Goal: Transaction & Acquisition: Purchase product/service

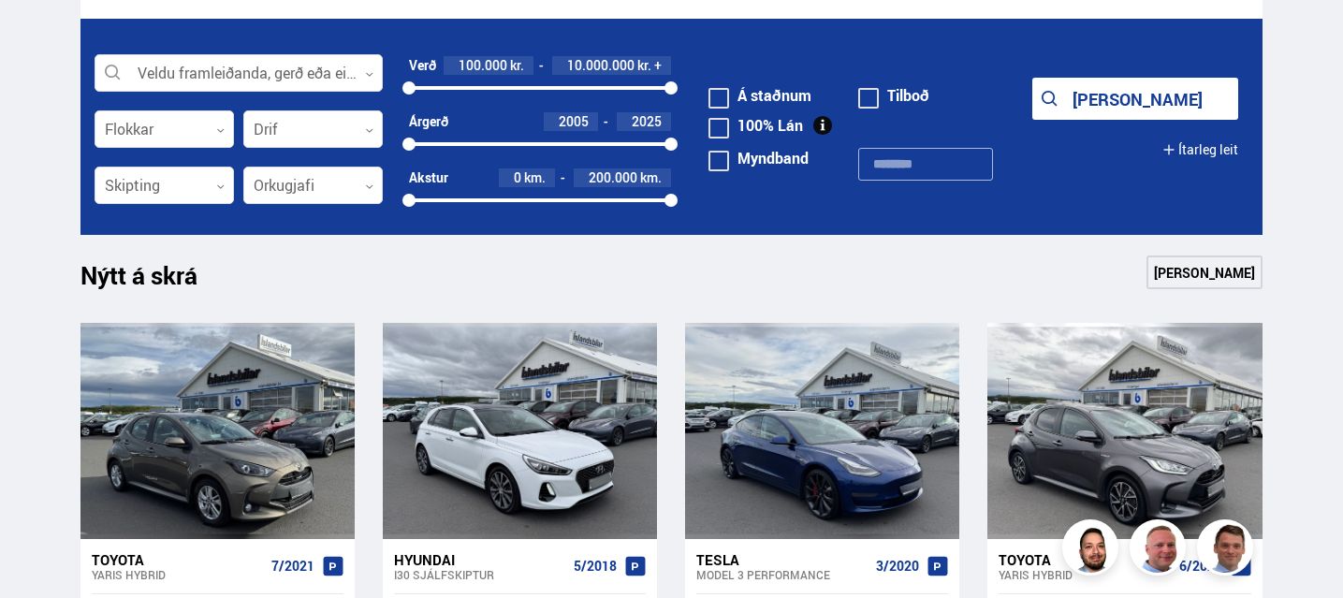
scroll to position [548, 0]
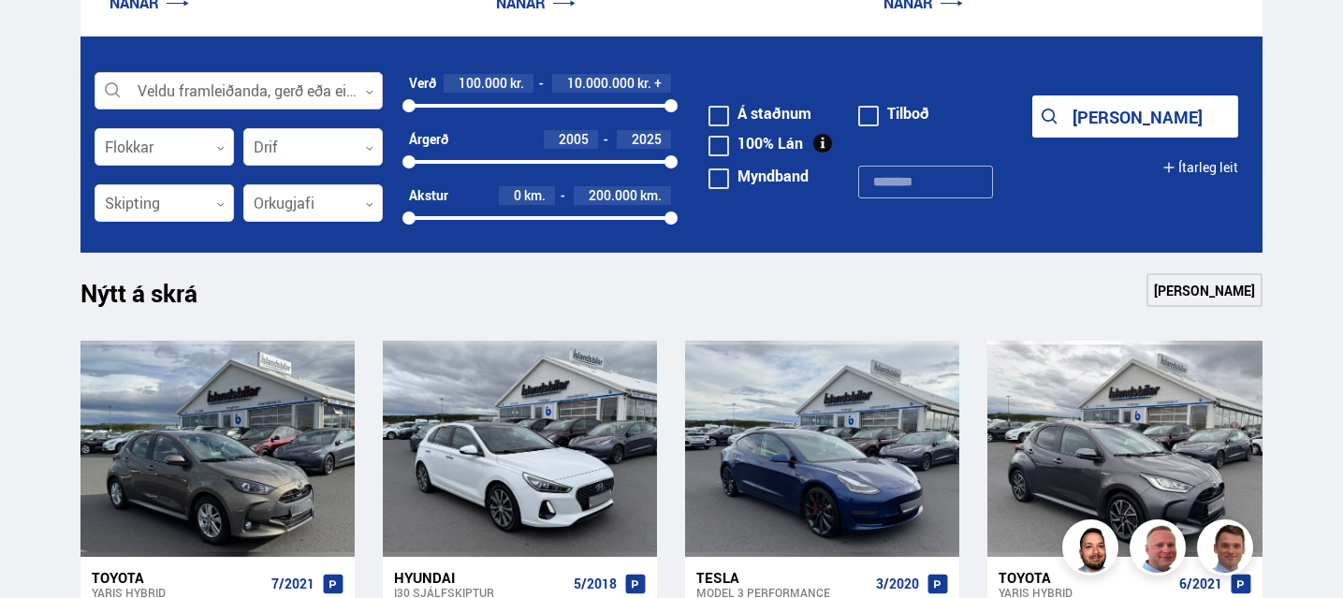
click at [370, 91] on icon at bounding box center [369, 92] width 7 height 4
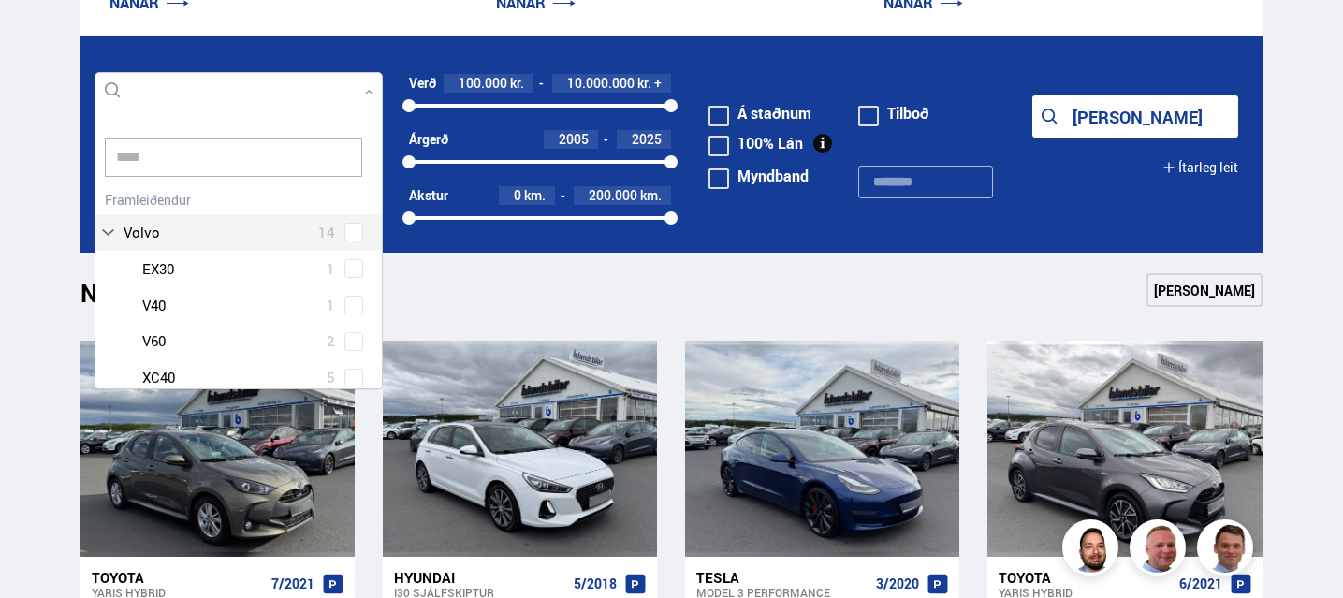
scroll to position [0, 0]
type input "*****"
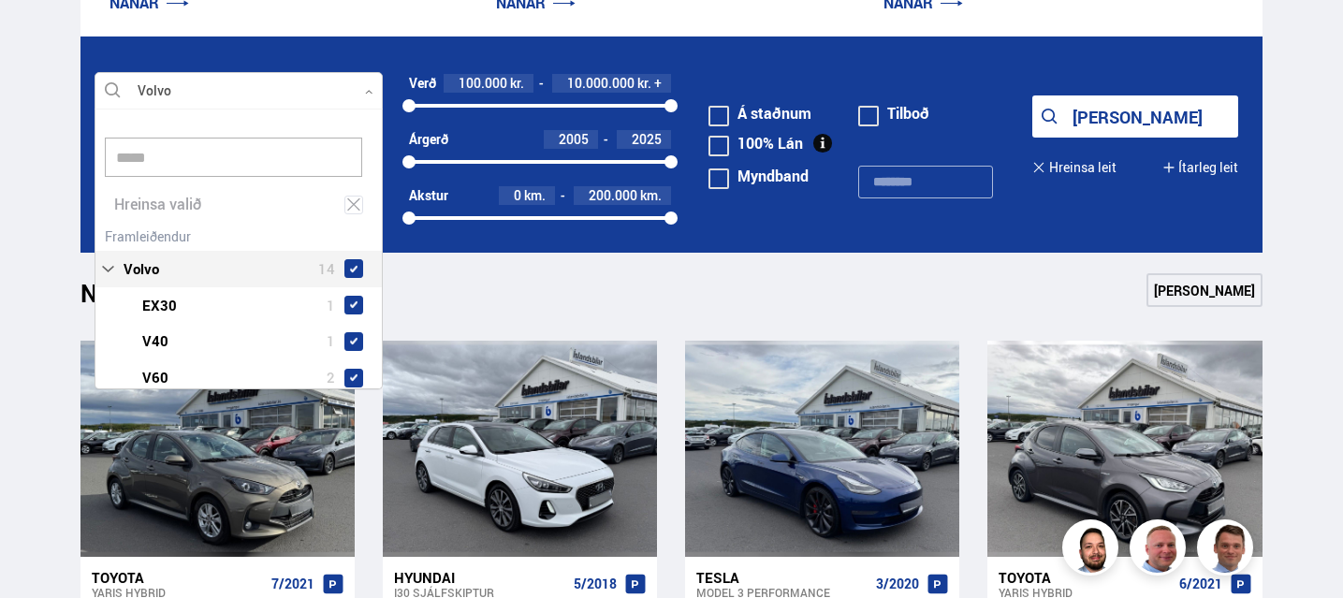
click at [350, 234] on div "Volvo 14 Volvo EX30 1 Volvo V40 1 Volvo V60 2 Volvo XC40 5 Volvo XC60 4 Volvo X…" at bounding box center [238, 364] width 286 height 282
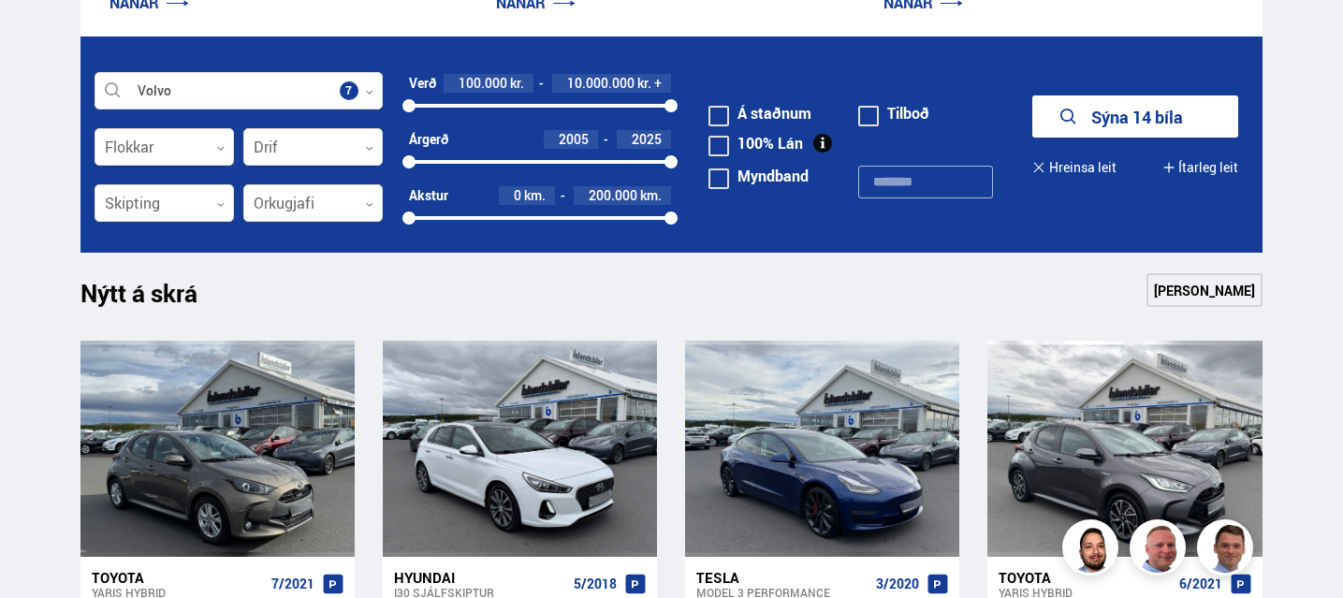
click at [1101, 120] on button "Sýna 14 bíla" at bounding box center [1135, 116] width 206 height 42
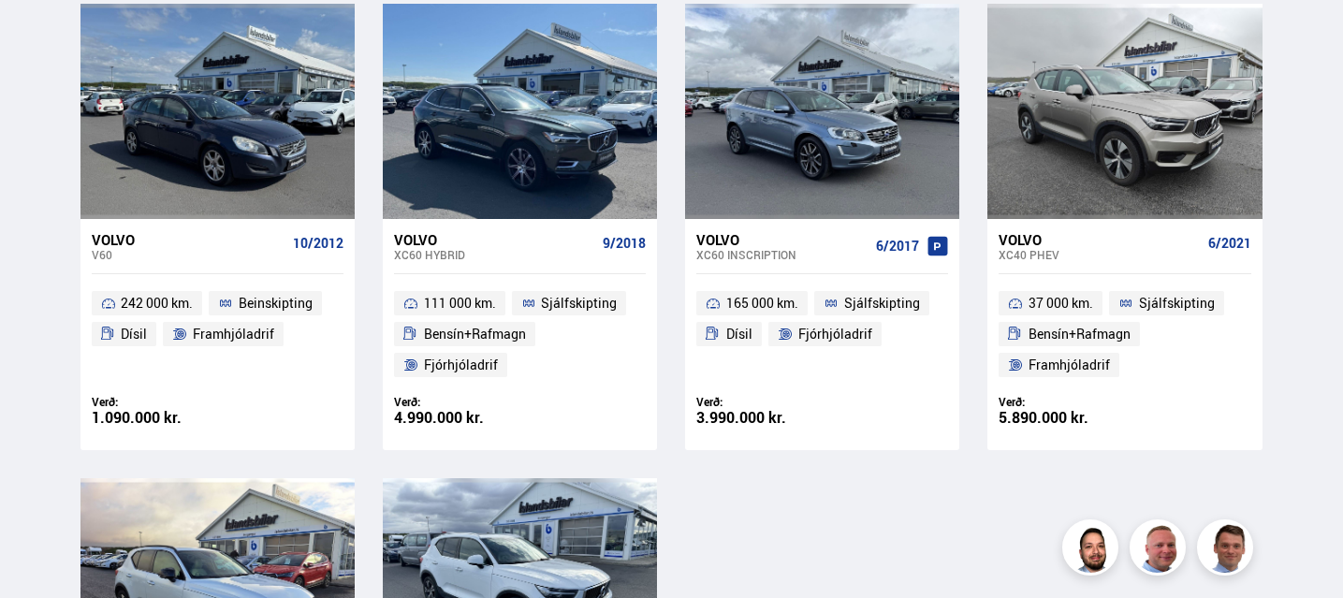
scroll to position [1385, 0]
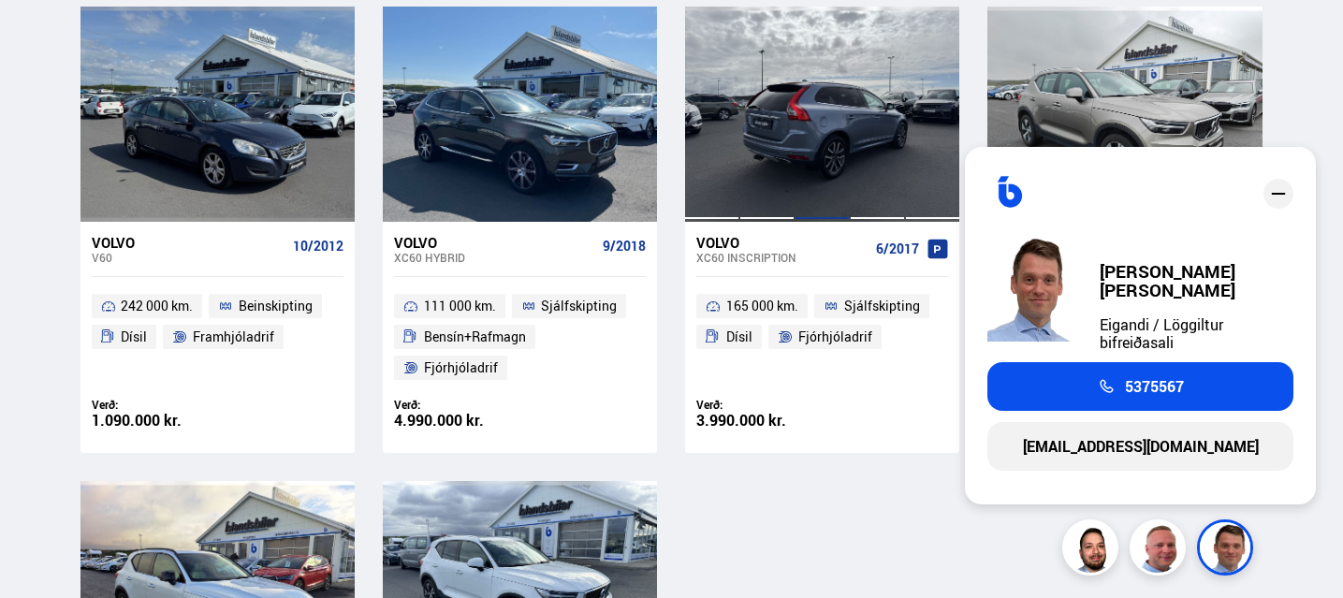
click at [831, 114] on div at bounding box center [821, 114] width 55 height 215
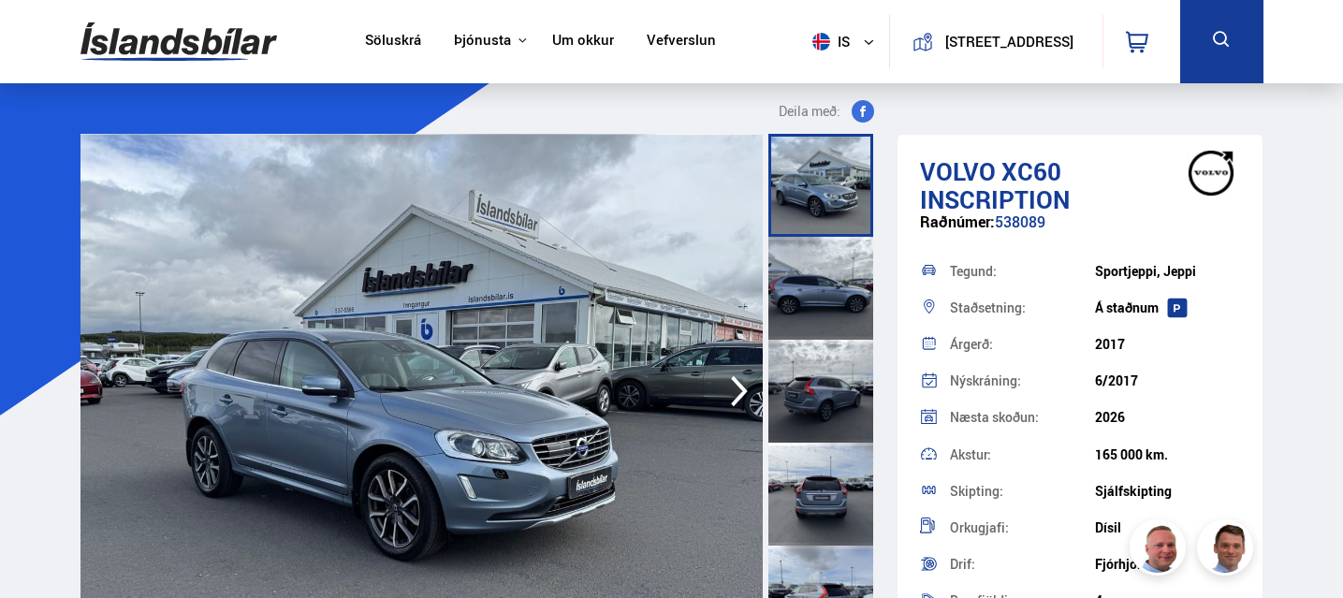
click at [616, 439] on img at bounding box center [421, 391] width 683 height 515
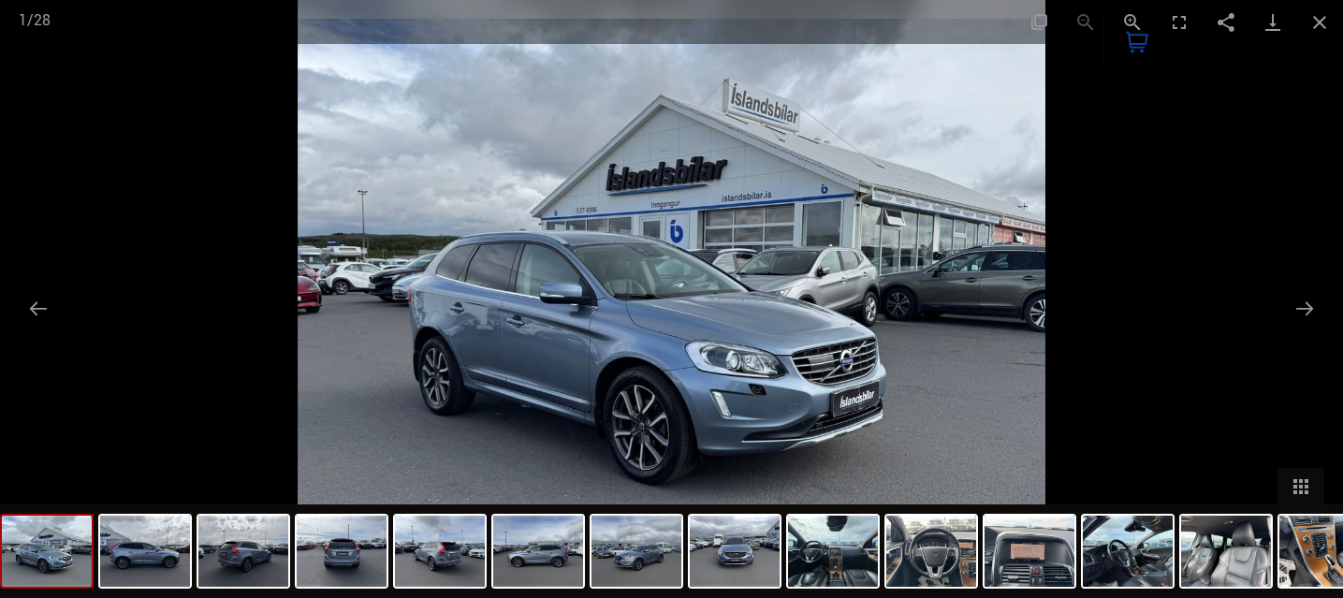
click at [891, 369] on img at bounding box center [672, 299] width 748 height 598
click at [1171, 20] on div "0" at bounding box center [1141, 41] width 78 height 53
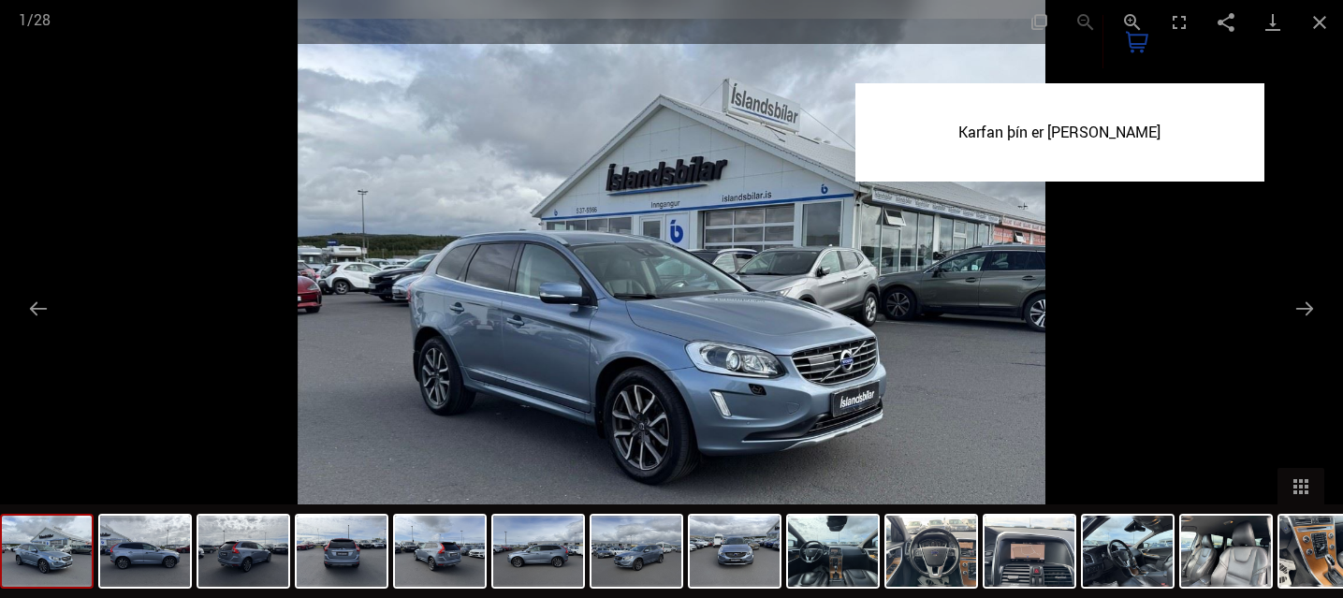
click at [1177, 22] on div "0 Karfan þín er [PERSON_NAME]" at bounding box center [1141, 41] width 78 height 53
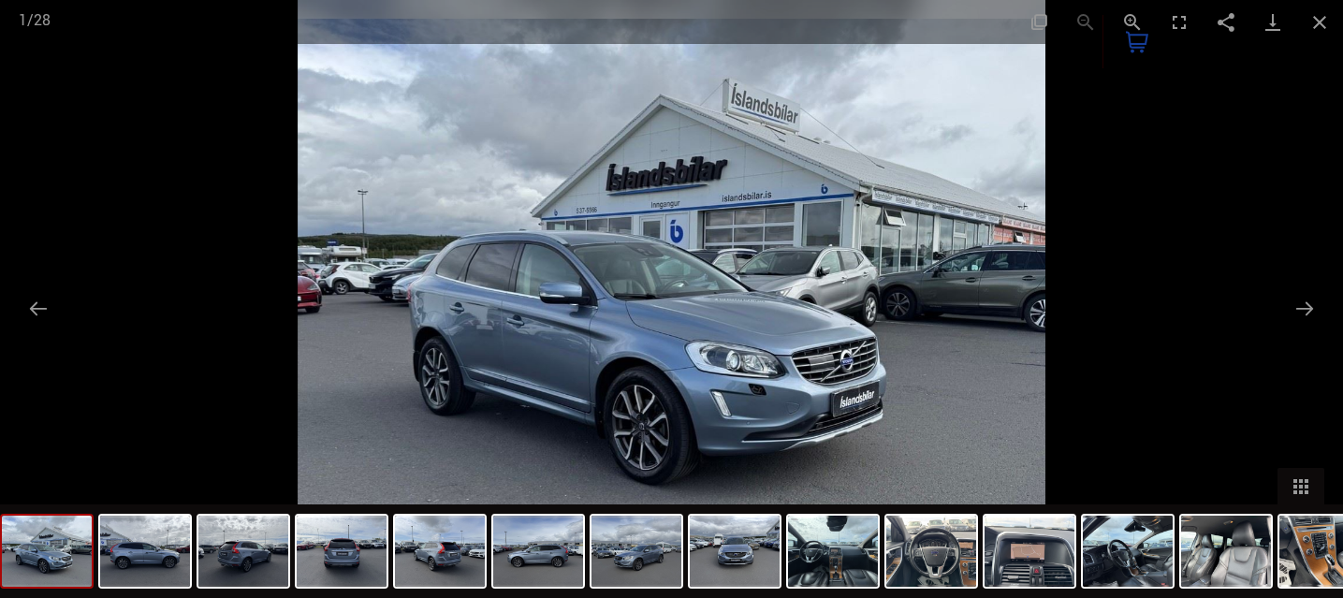
click at [1177, 22] on div "0" at bounding box center [1141, 41] width 78 height 53
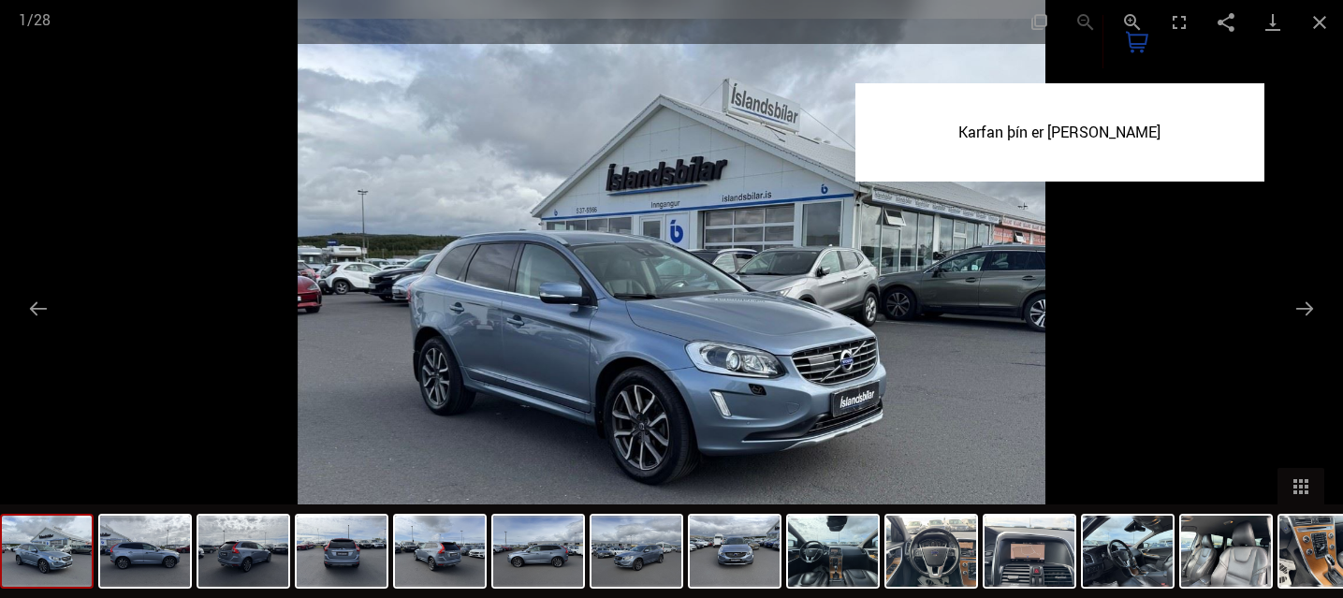
click at [1177, 22] on div "0 Karfan þín er [PERSON_NAME]" at bounding box center [1141, 41] width 78 height 53
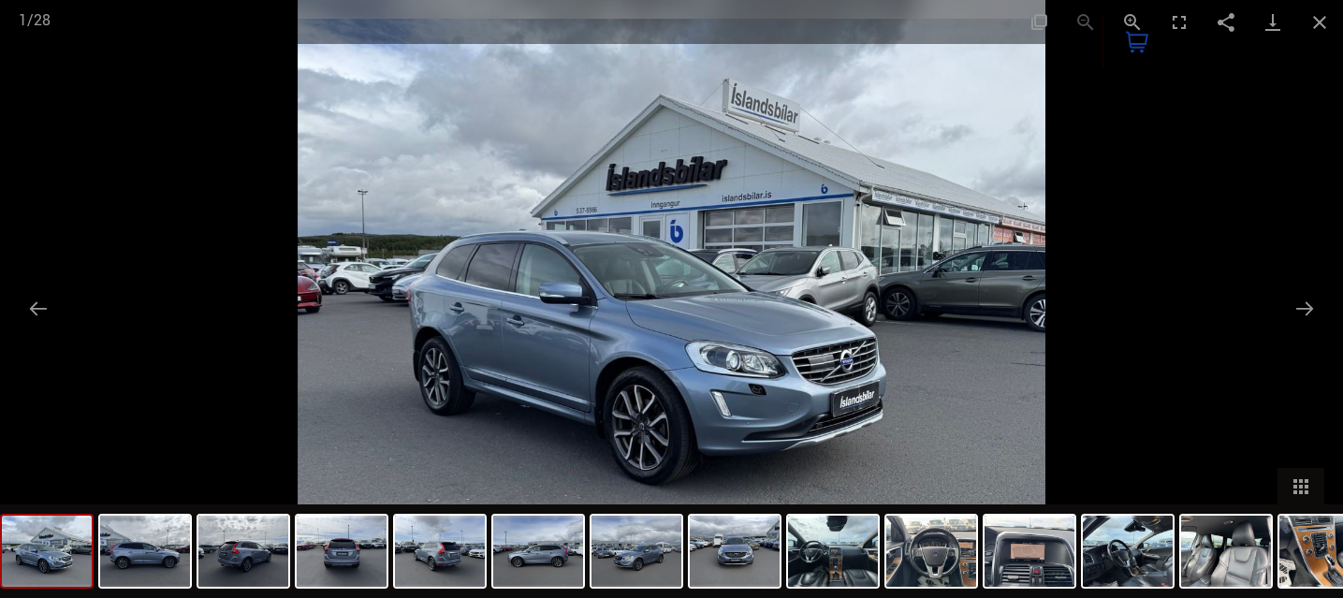
click at [1129, 22] on div "0" at bounding box center [1141, 41] width 78 height 53
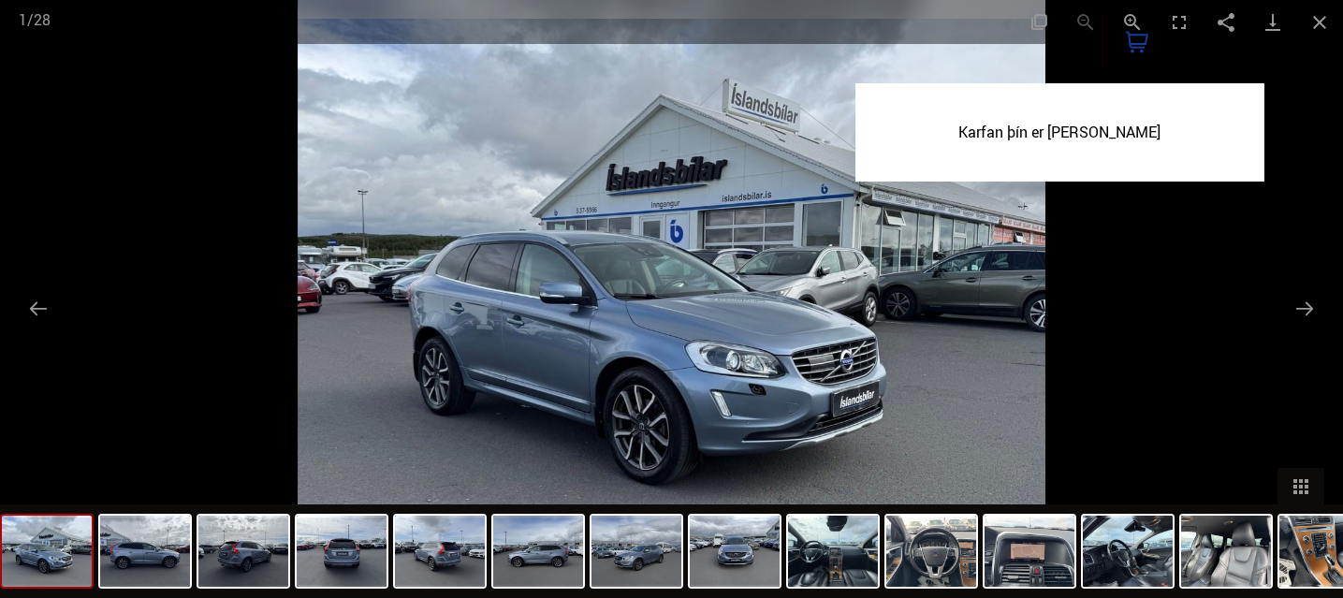
click at [1011, 277] on img at bounding box center [672, 299] width 748 height 598
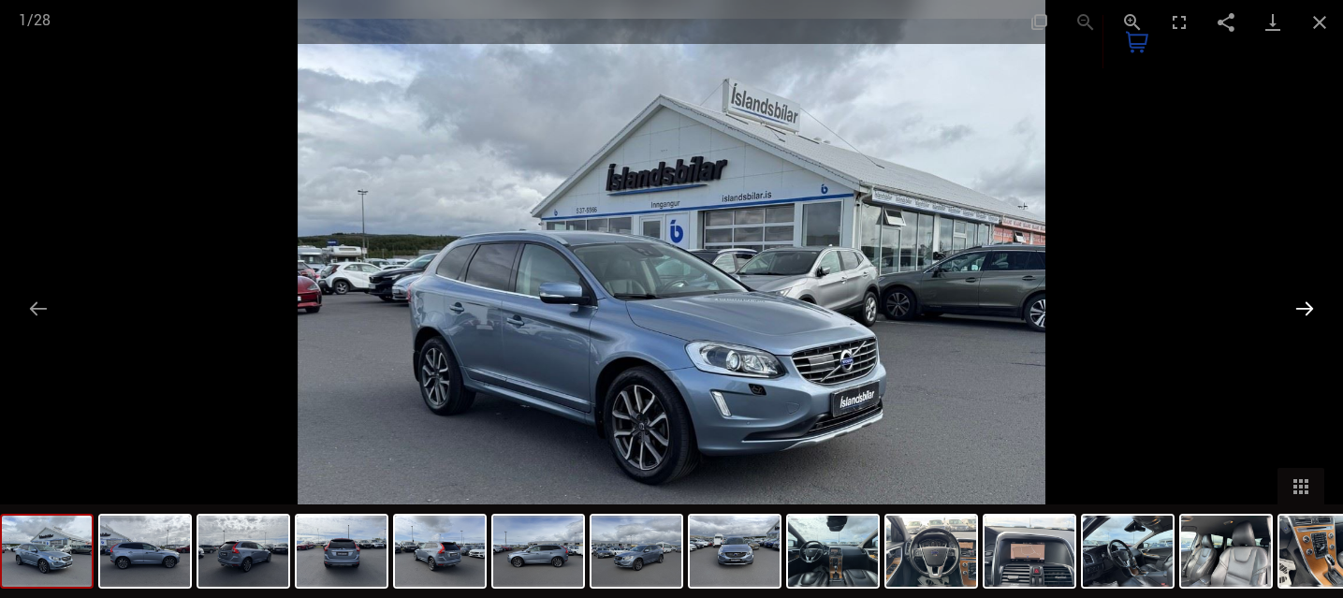
click at [1306, 308] on button "Next slide" at bounding box center [1304, 308] width 39 height 36
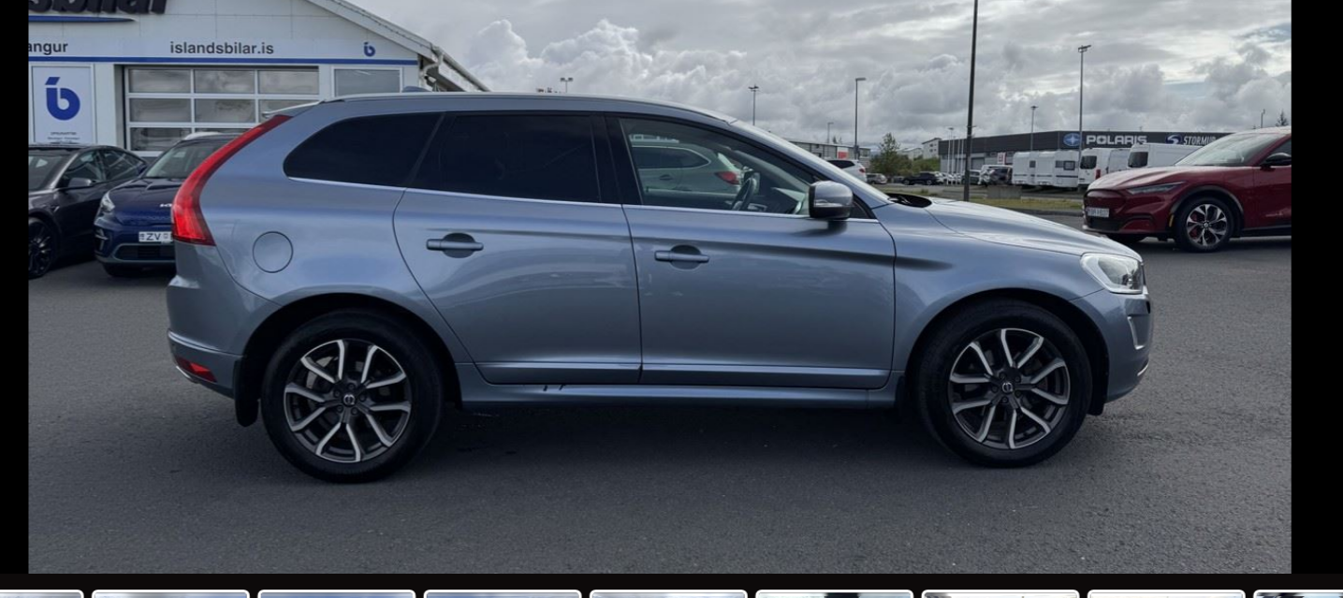
drag, startPoint x: 750, startPoint y: 389, endPoint x: 805, endPoint y: 385, distance: 54.5
click at [805, 385] on img at bounding box center [730, 299] width 748 height 598
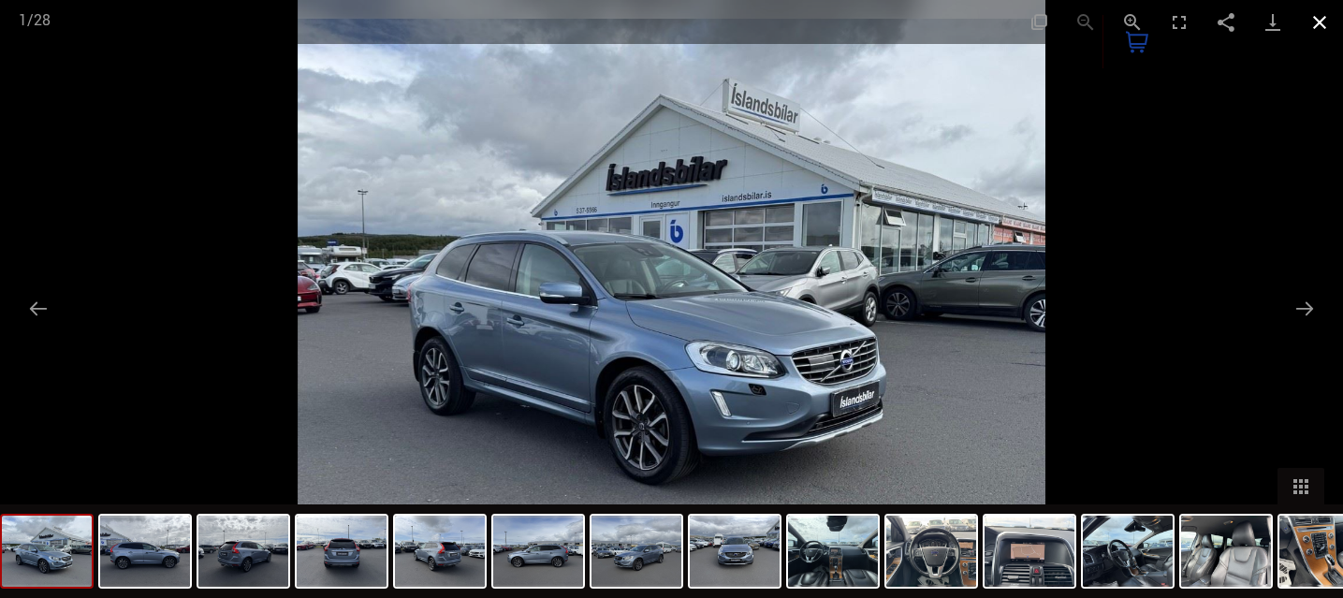
click at [1326, 19] on button "Close gallery" at bounding box center [1319, 22] width 47 height 44
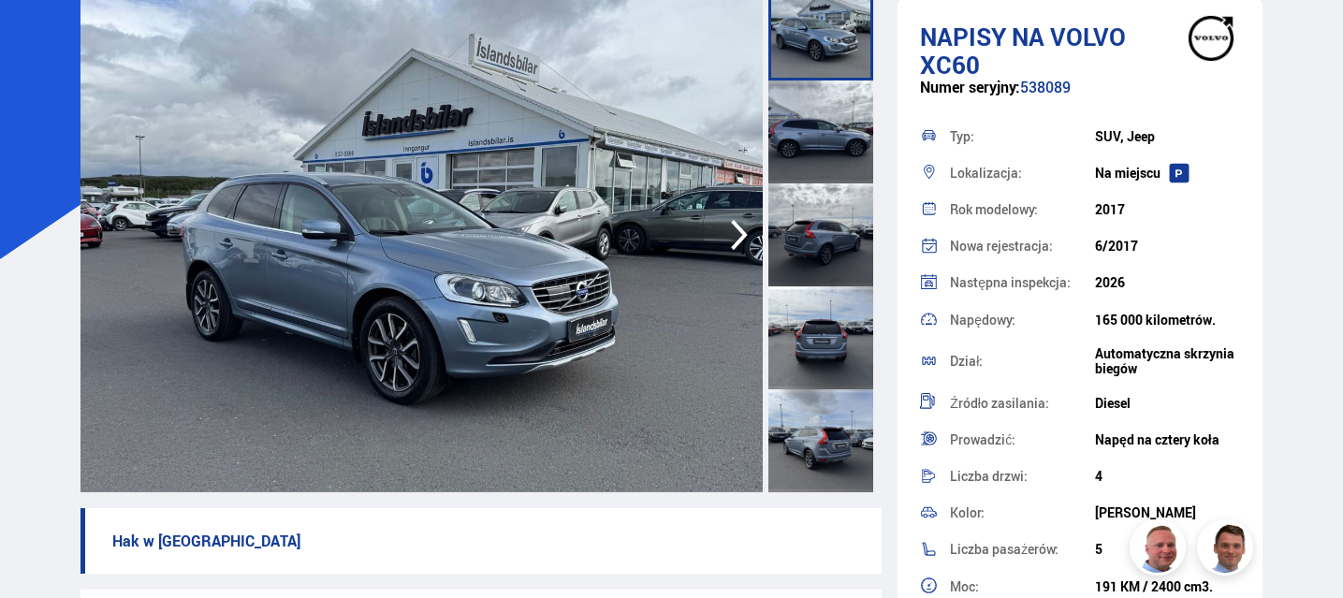
scroll to position [104, 0]
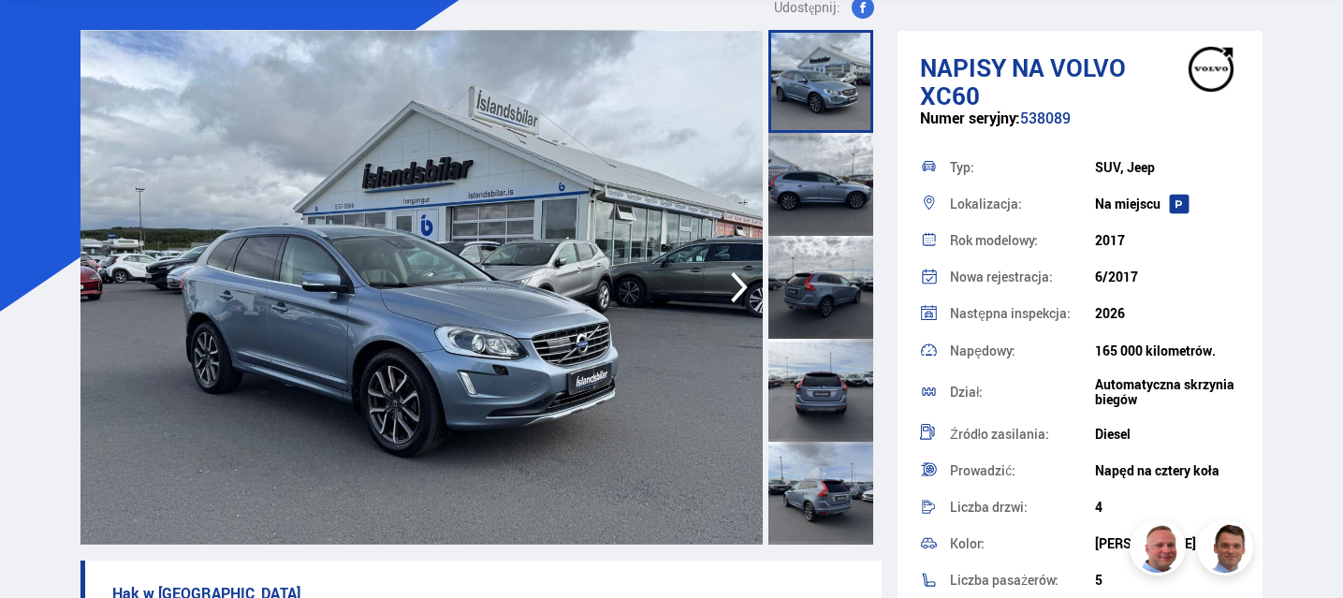
click at [529, 295] on img at bounding box center [421, 287] width 683 height 515
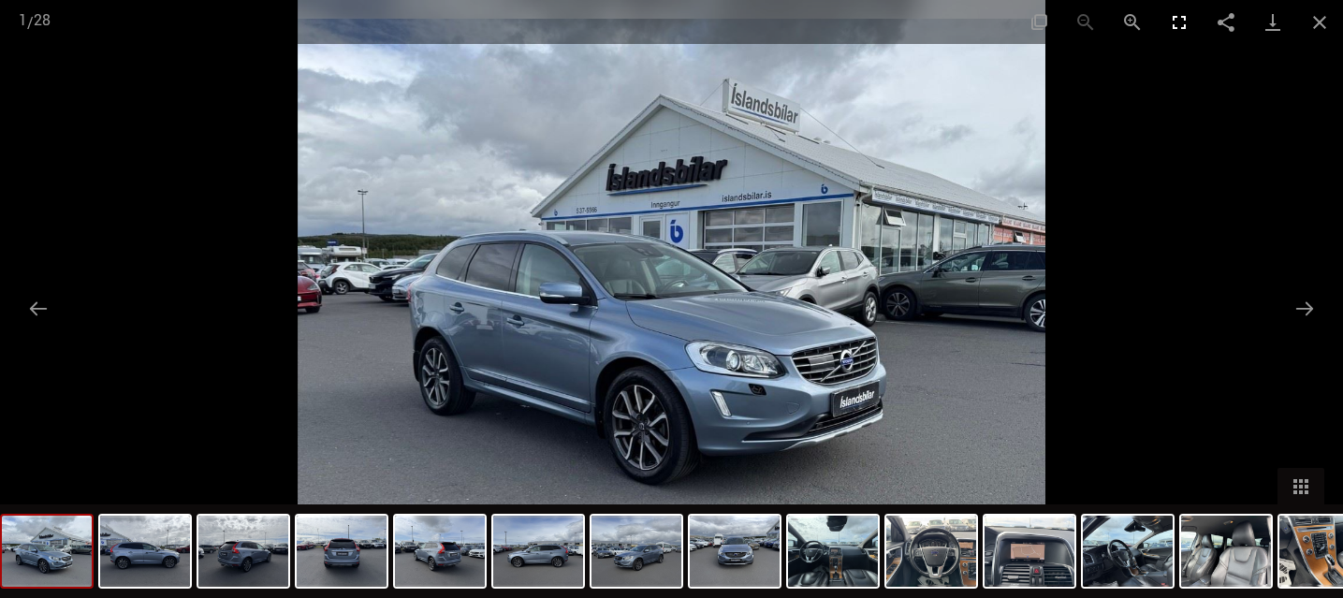
click at [1178, 22] on button "Przełącz na pełny ekran" at bounding box center [1178, 22] width 47 height 44
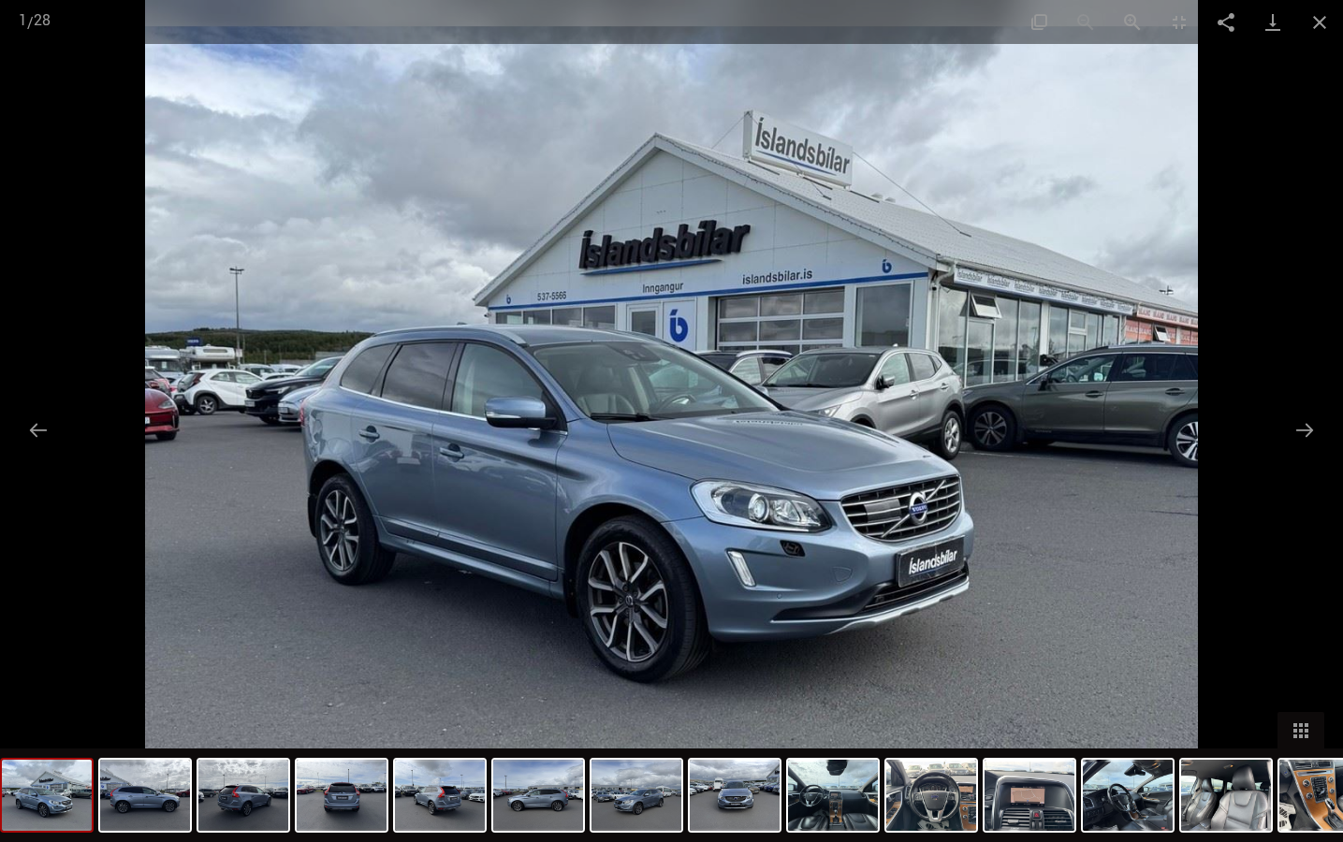
click at [787, 484] on img at bounding box center [671, 421] width 1053 height 842
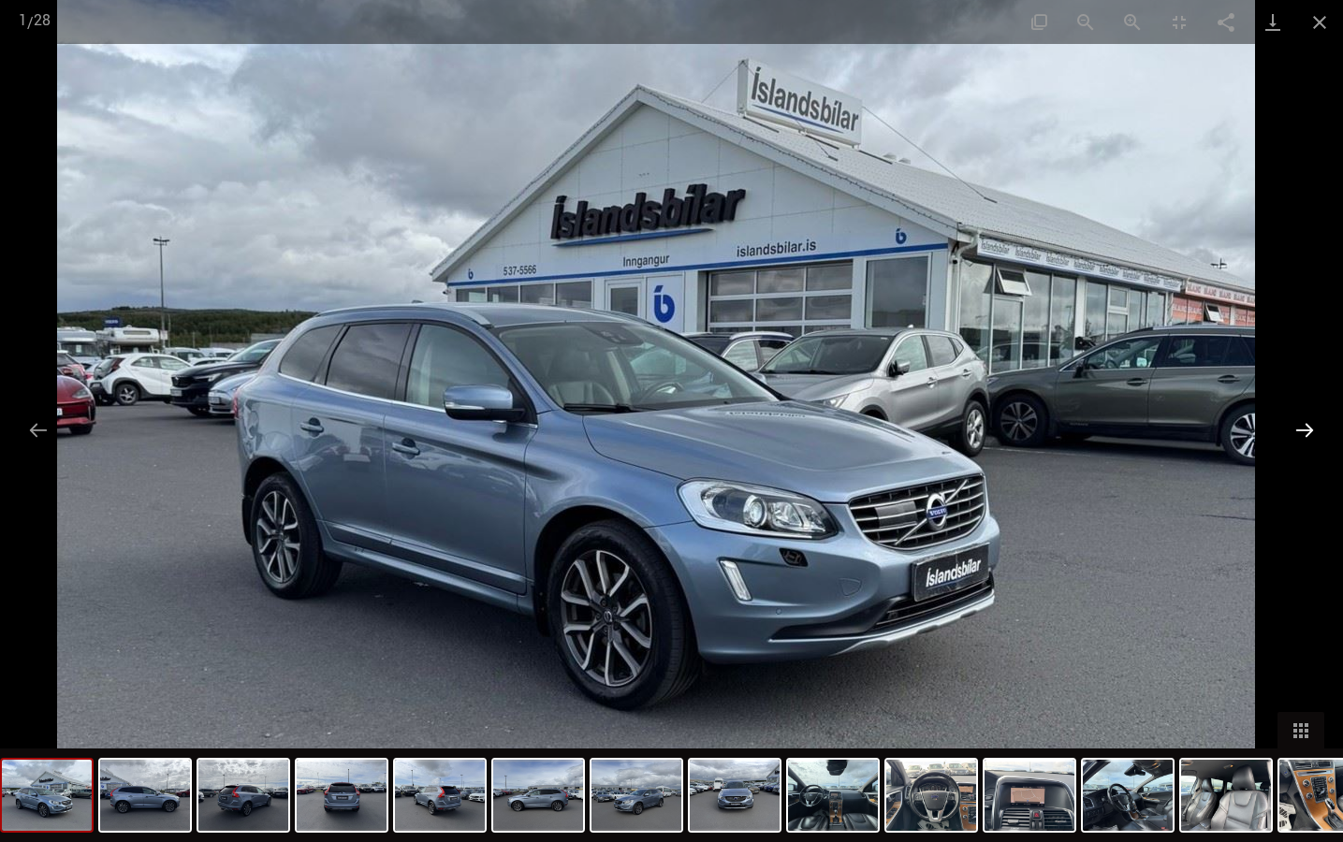
click at [1308, 428] on button "Następny slajd" at bounding box center [1304, 430] width 39 height 36
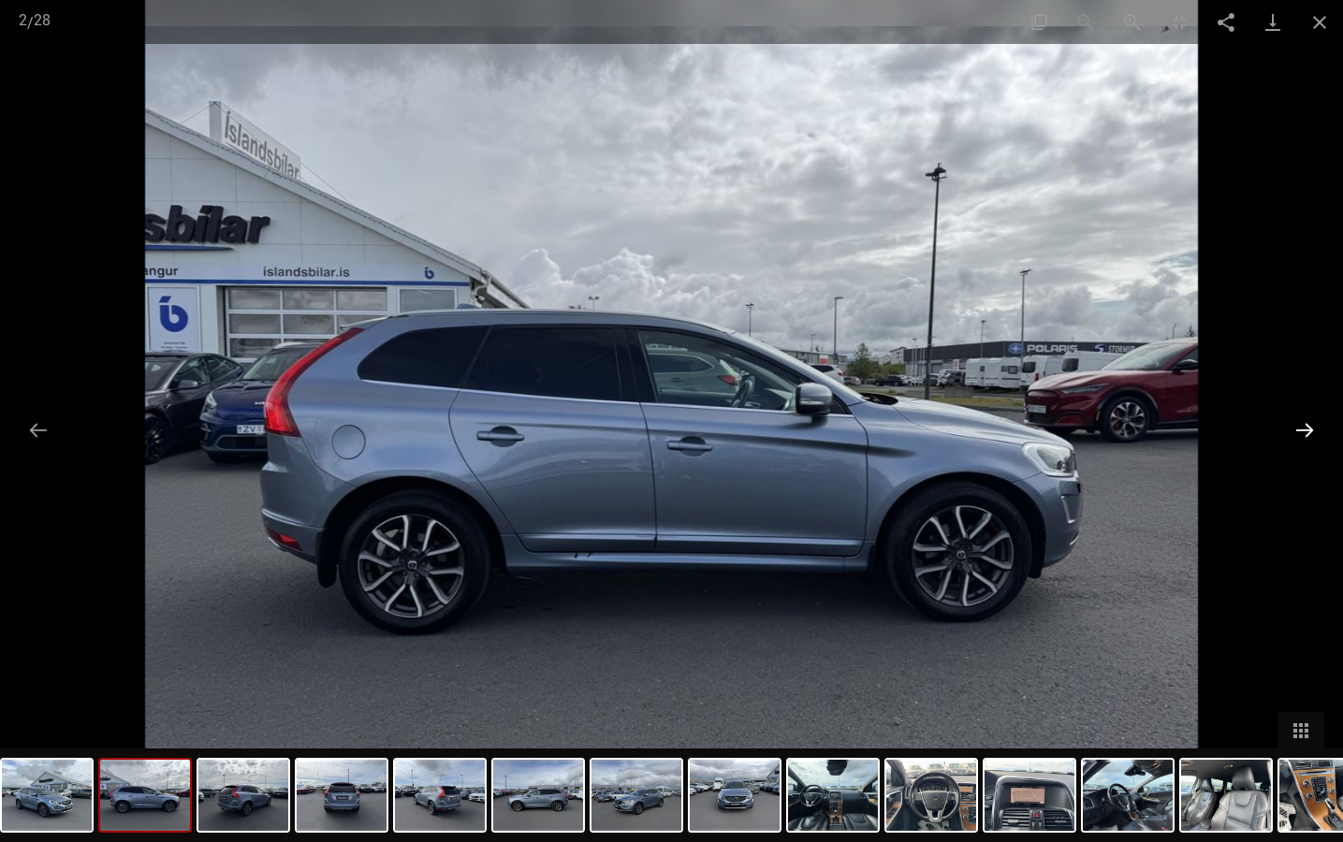
click at [1308, 428] on button "Następny slajd" at bounding box center [1304, 430] width 39 height 36
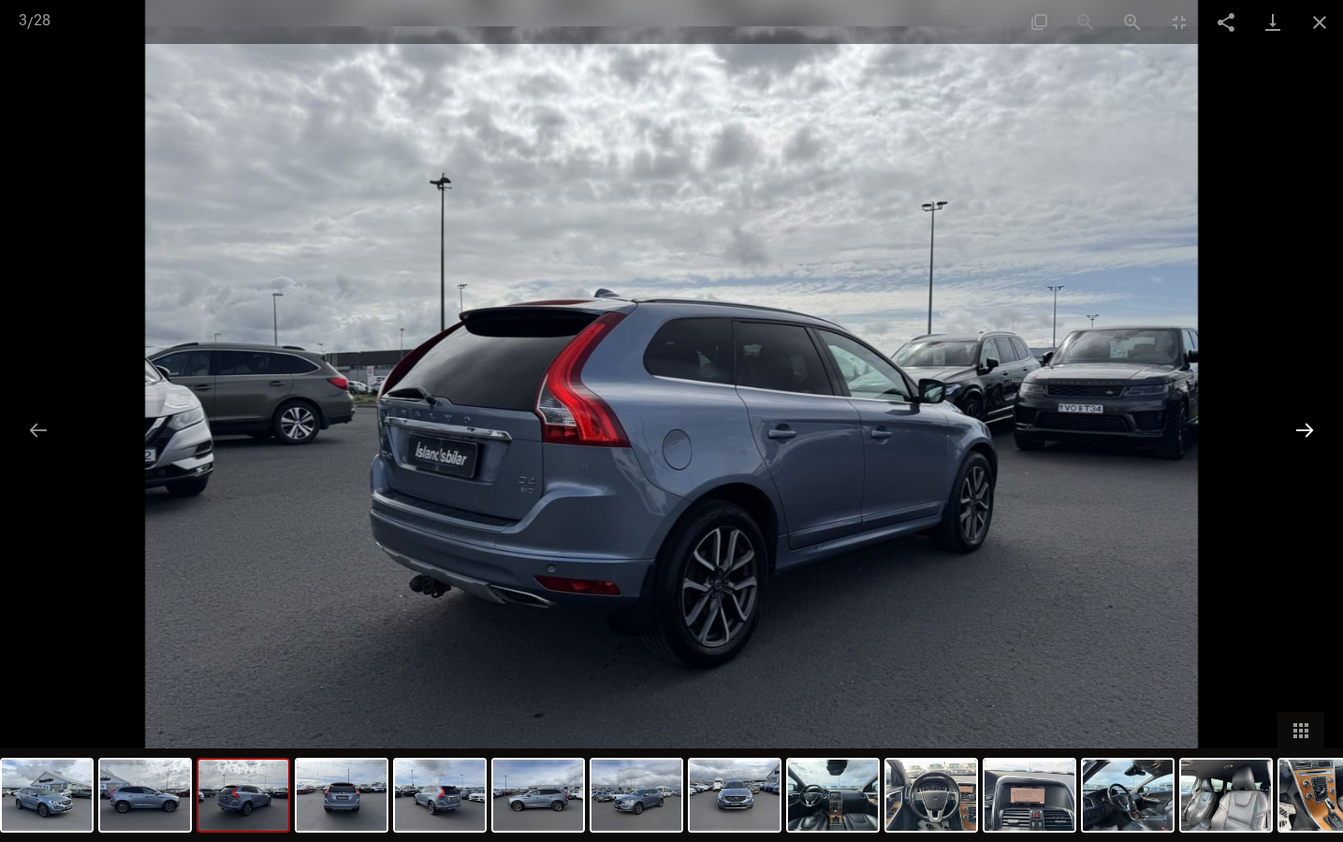
click at [1308, 428] on button "Następny slajd" at bounding box center [1304, 430] width 39 height 36
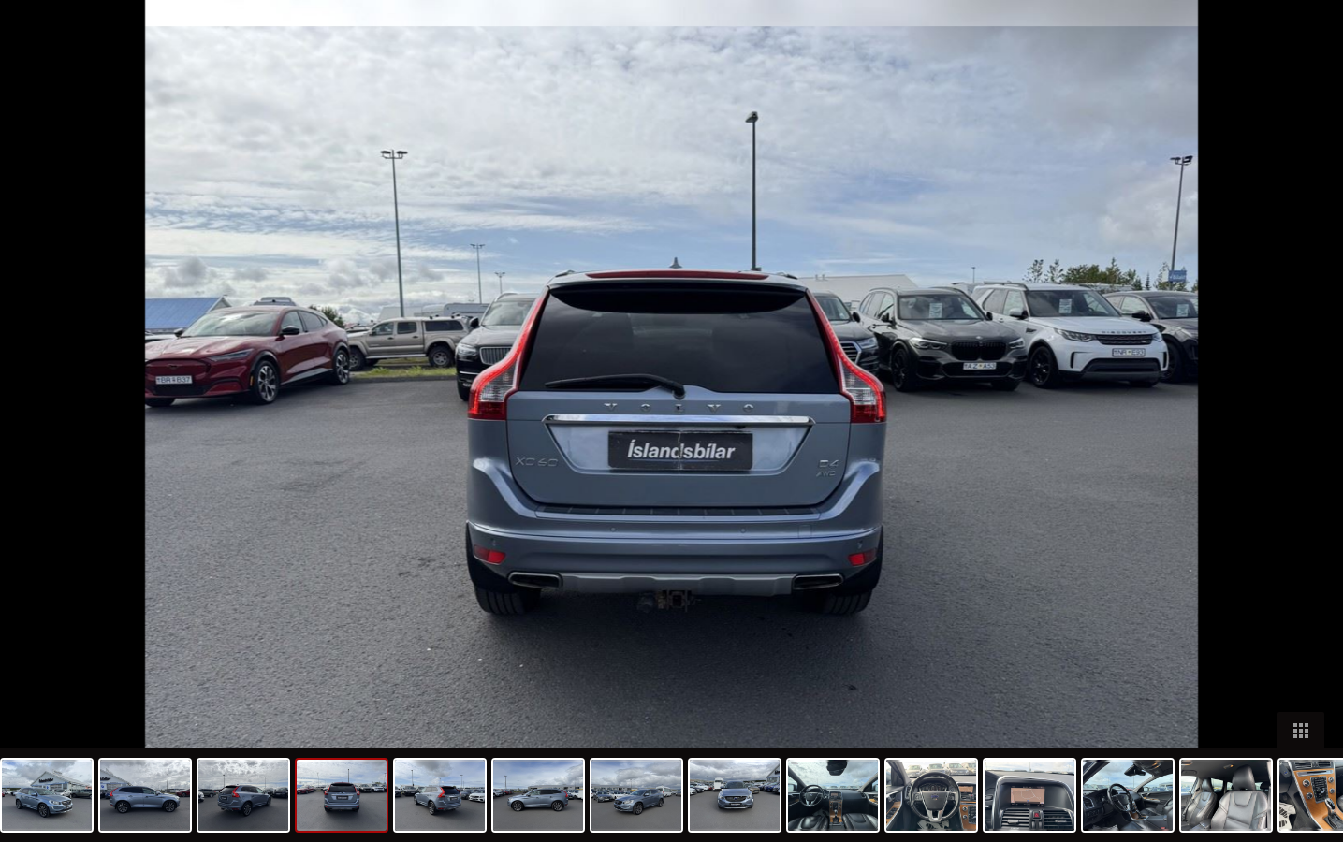
click at [1308, 428] on button "Następny slajd" at bounding box center [1313, 430] width 39 height 36
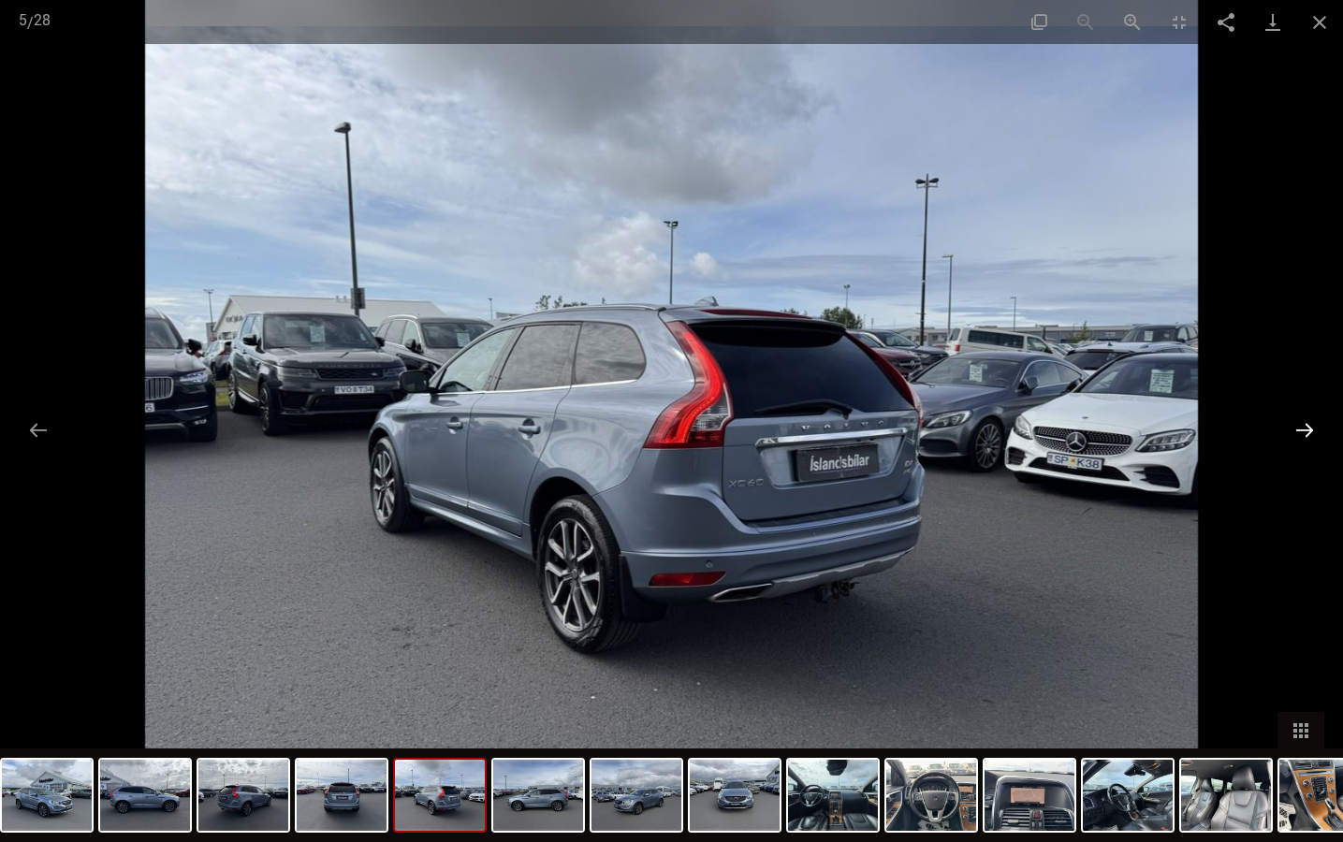
click at [1308, 428] on button "Następny slajd" at bounding box center [1304, 430] width 39 height 36
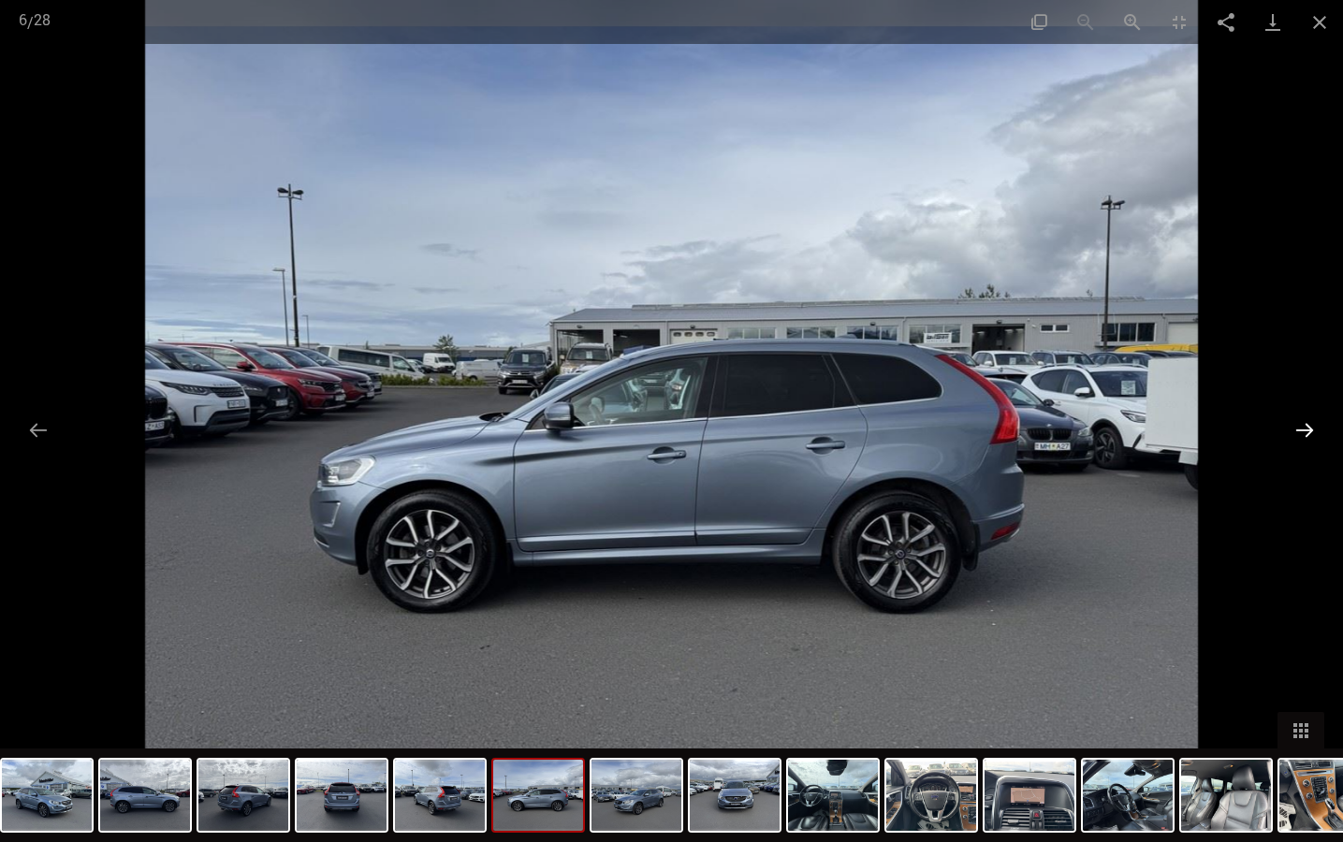
click at [1308, 428] on button "Następny slajd" at bounding box center [1304, 430] width 39 height 36
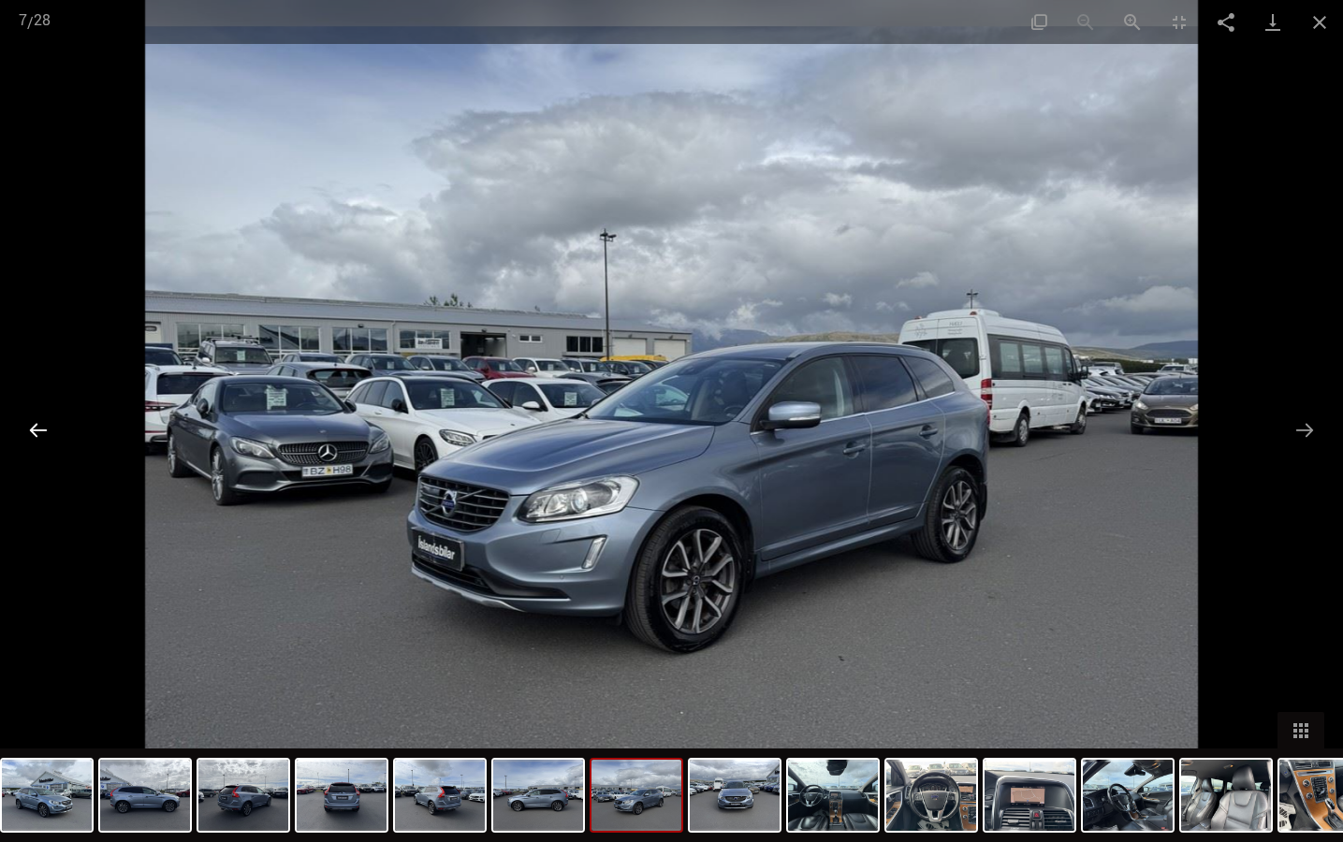
click at [38, 424] on button "Poprzedni slajd" at bounding box center [38, 430] width 39 height 36
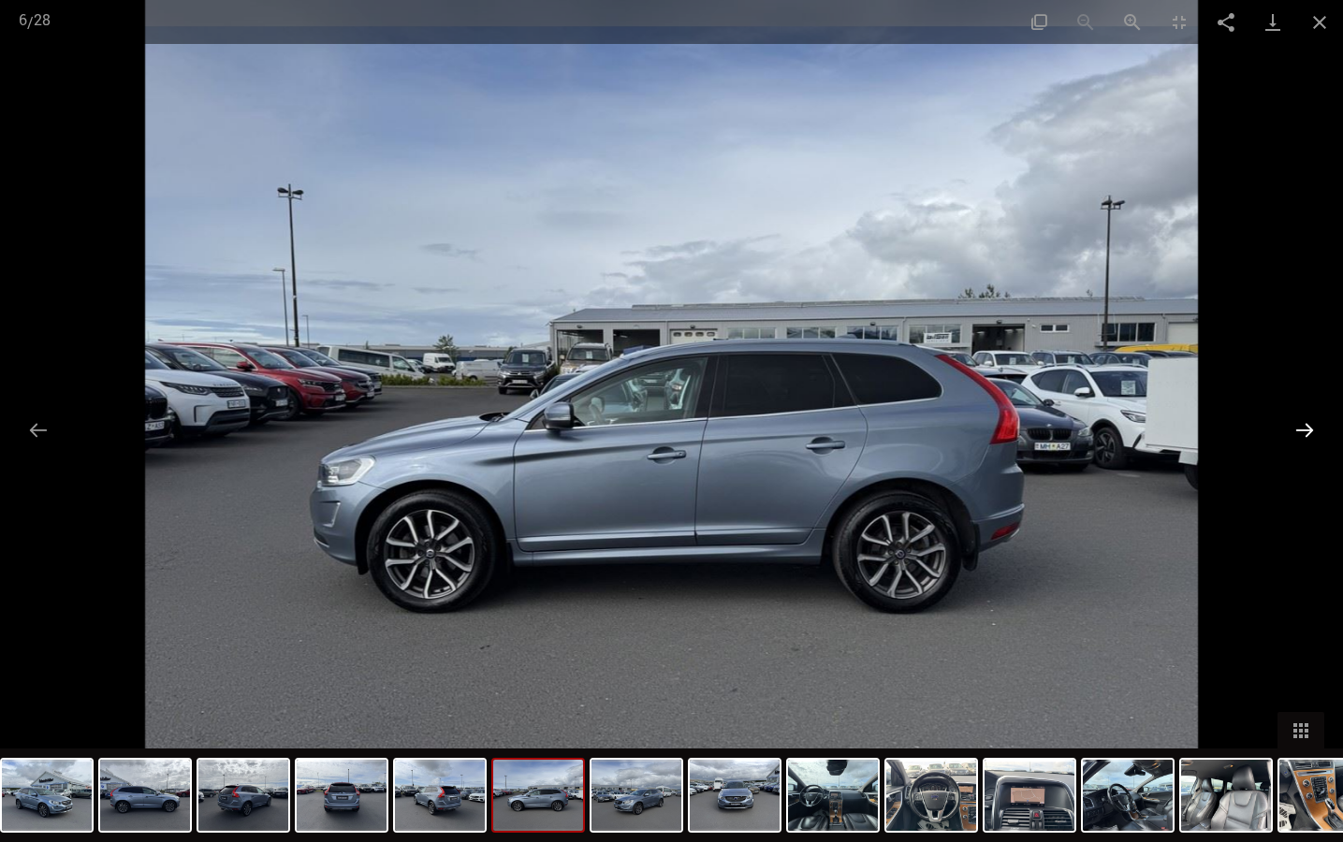
click at [1307, 429] on button "Następny slajd" at bounding box center [1304, 430] width 39 height 36
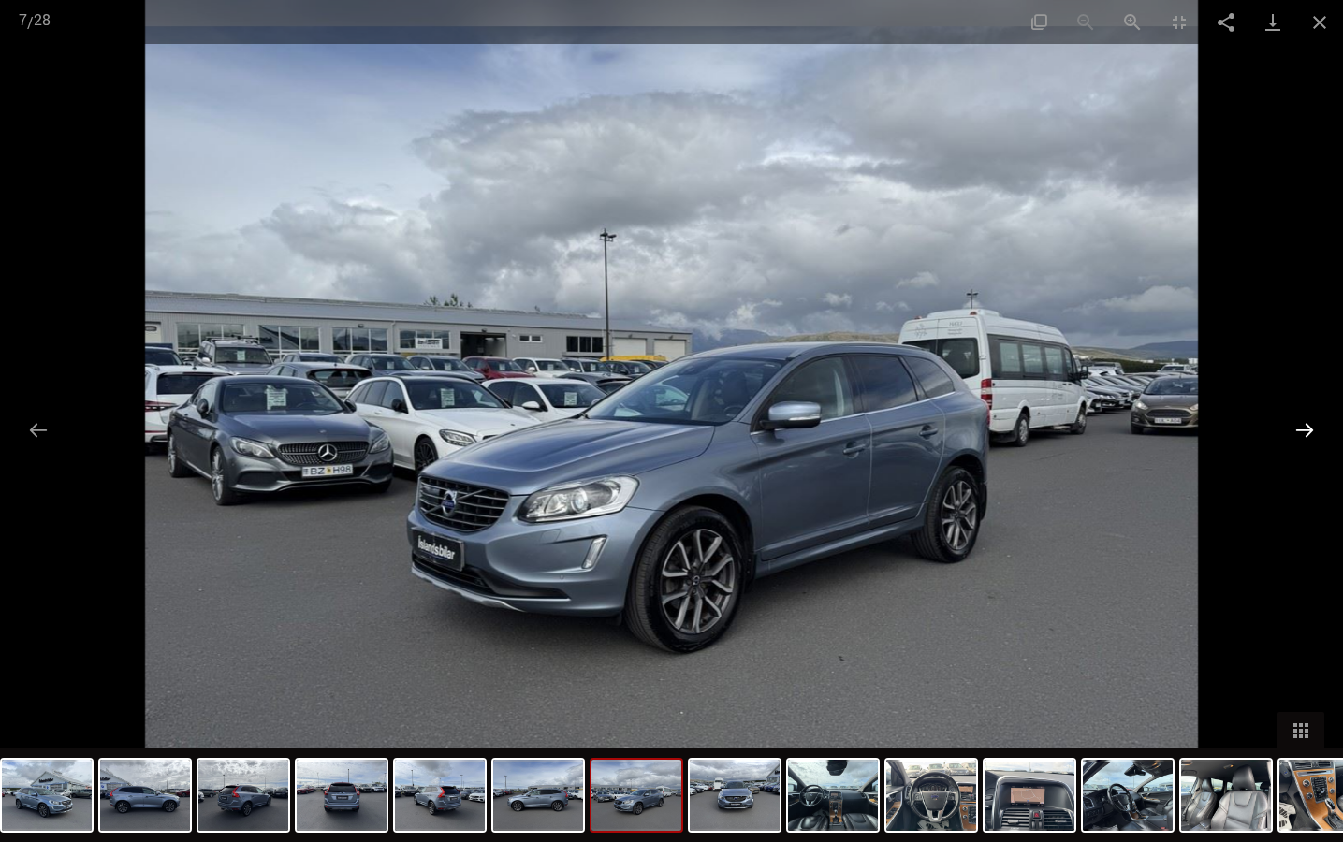
click at [1307, 429] on button "Następny slajd" at bounding box center [1304, 430] width 39 height 36
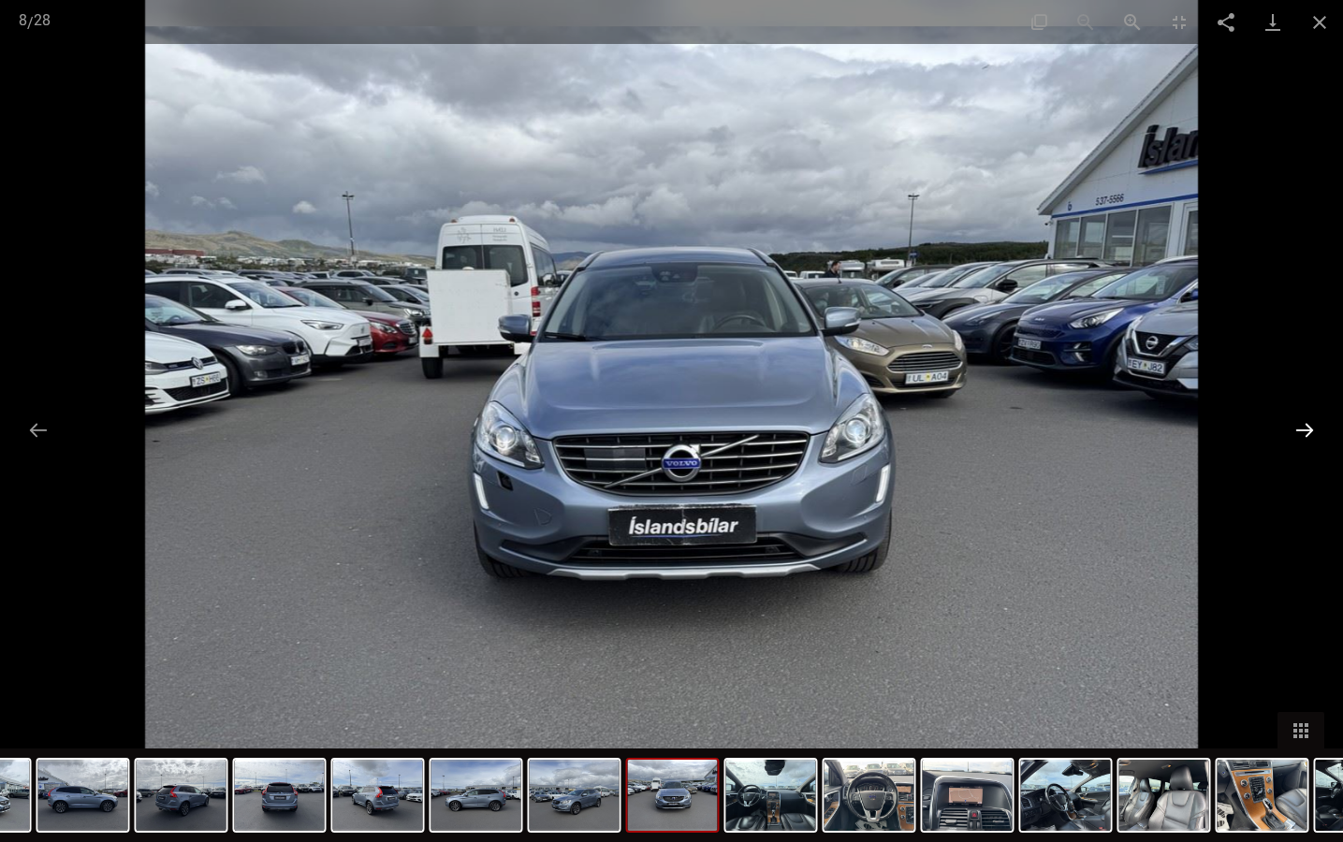
click at [1307, 429] on button "Następny slajd" at bounding box center [1304, 430] width 39 height 36
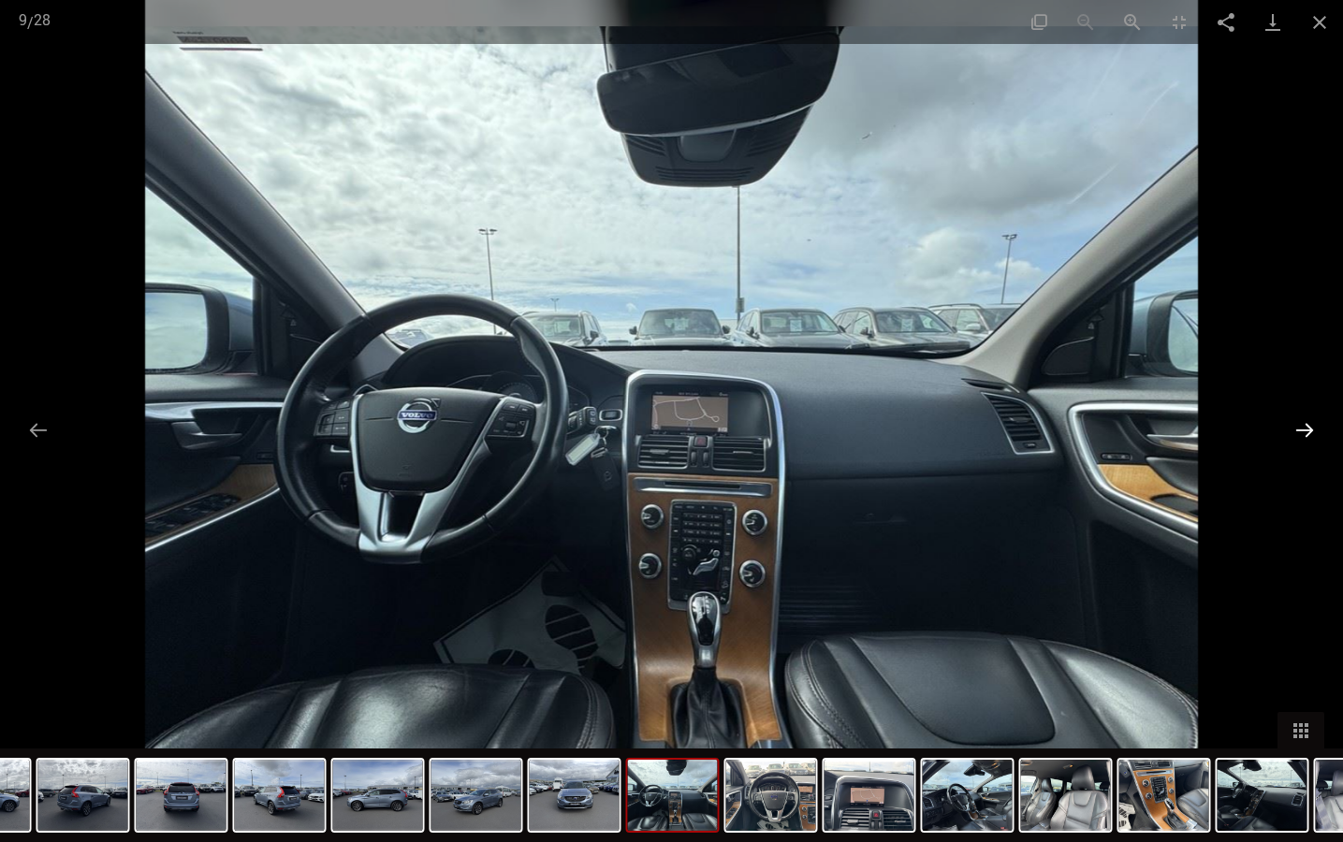
click at [1307, 429] on button "Następny slajd" at bounding box center [1304, 430] width 39 height 36
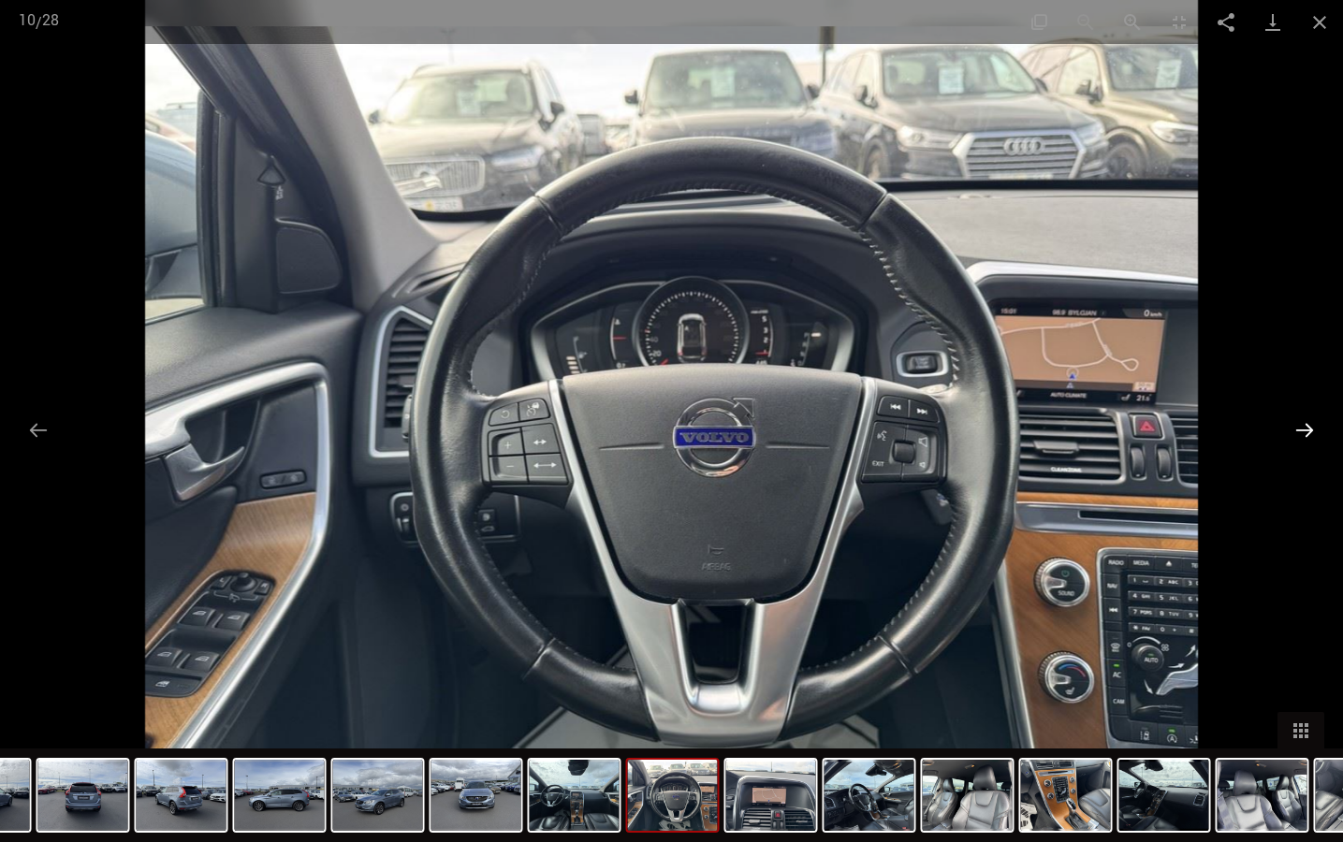
click at [1307, 429] on button "Następny slajd" at bounding box center [1304, 430] width 39 height 36
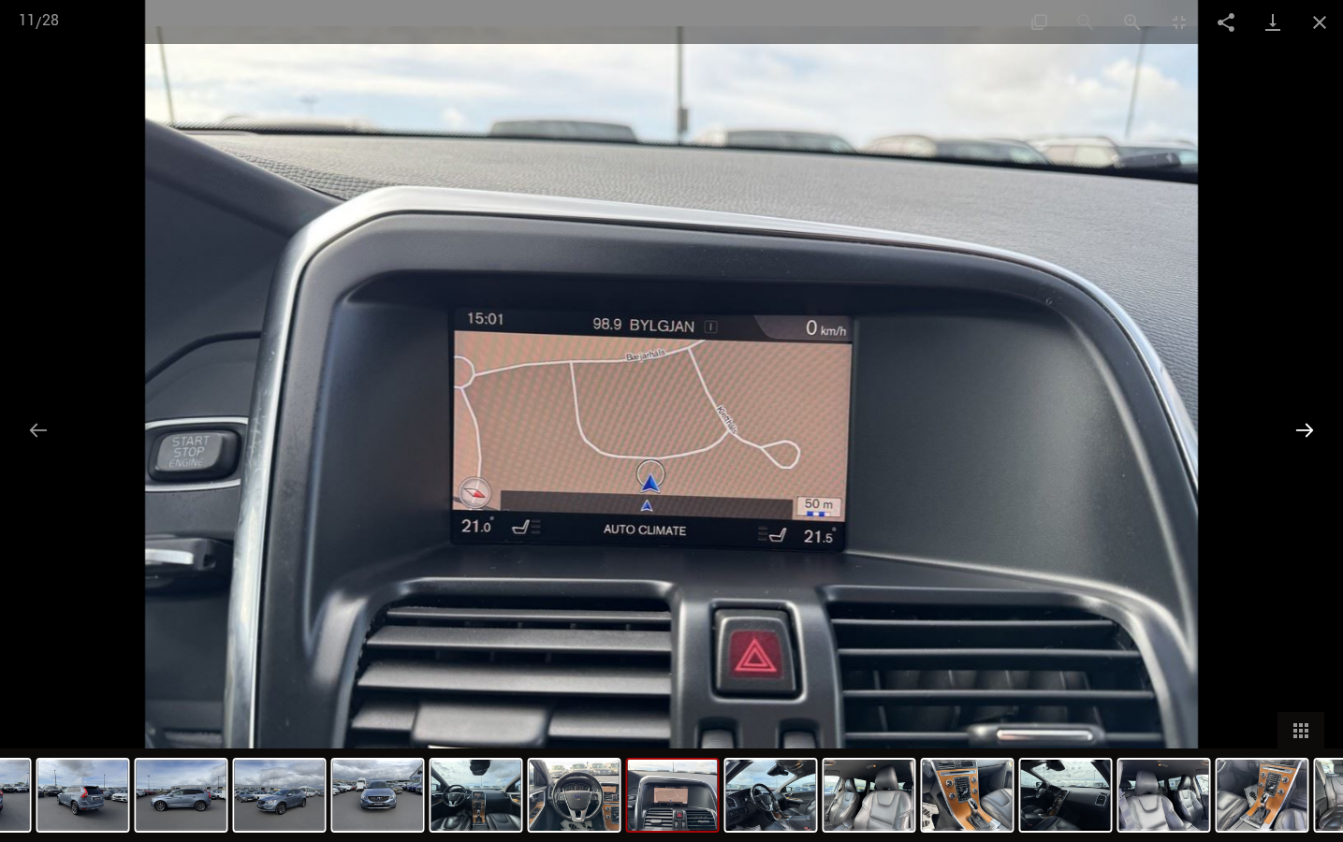
click at [1306, 427] on button "Następny slajd" at bounding box center [1304, 430] width 39 height 36
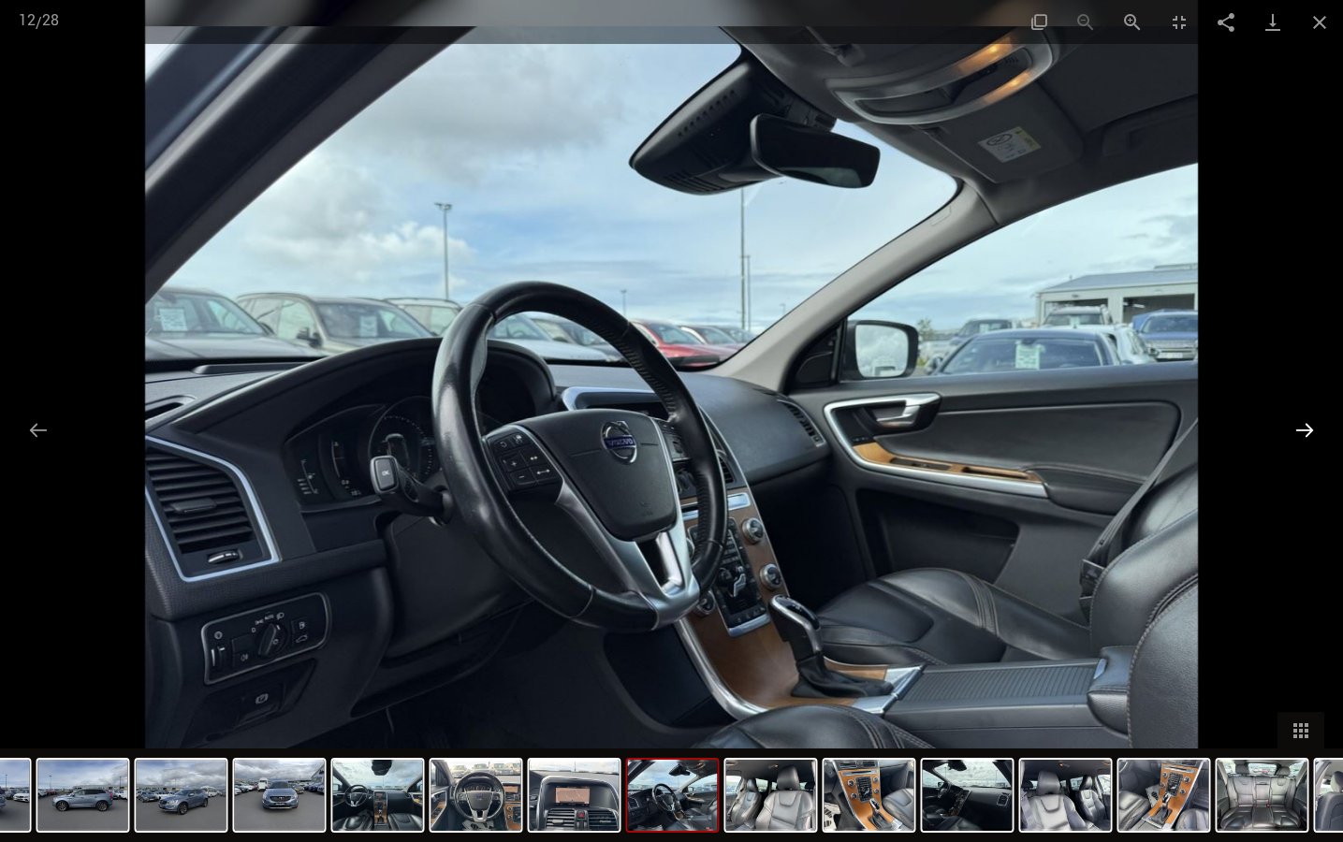
click at [1306, 427] on button "Następny slajd" at bounding box center [1304, 430] width 39 height 36
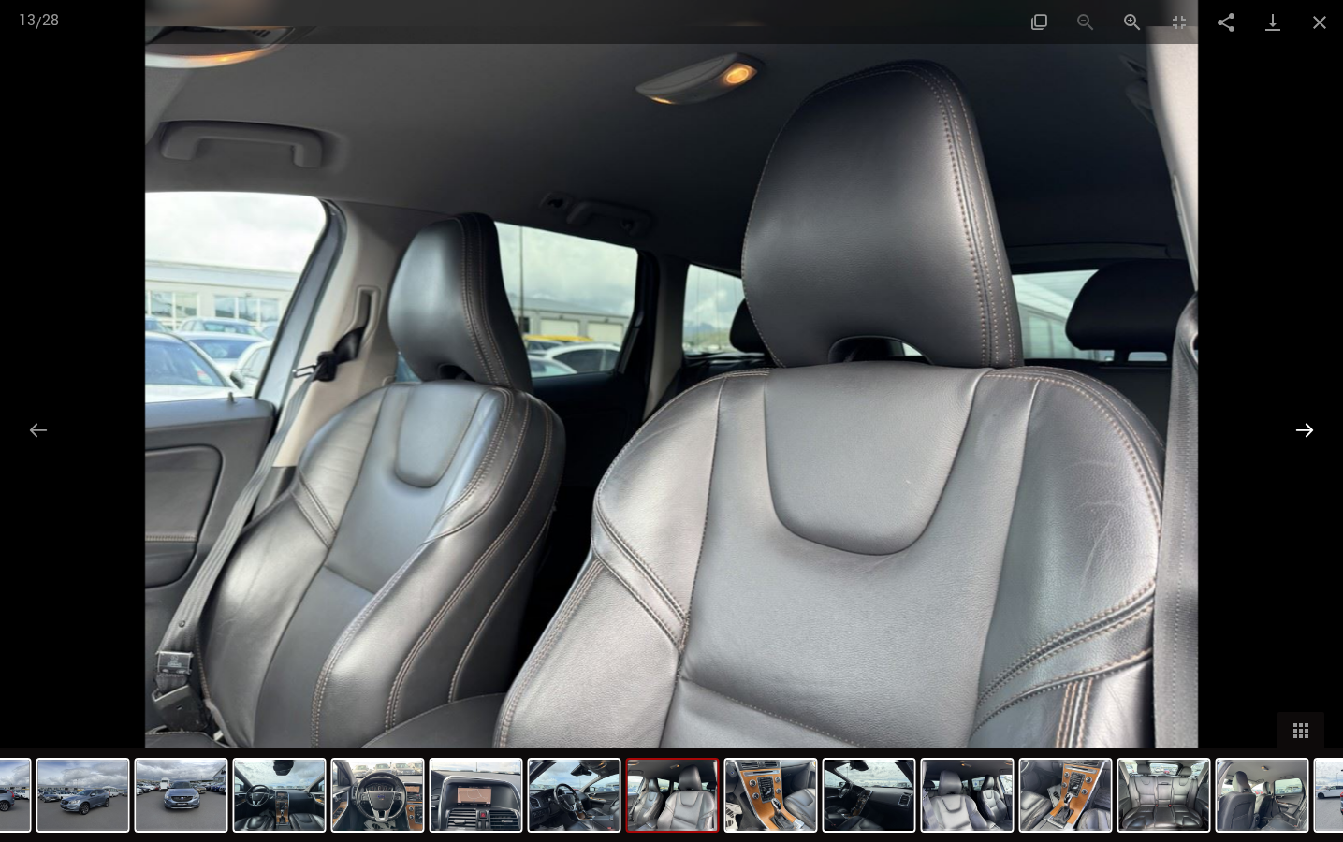
click at [1306, 427] on button "Następny slajd" at bounding box center [1304, 430] width 39 height 36
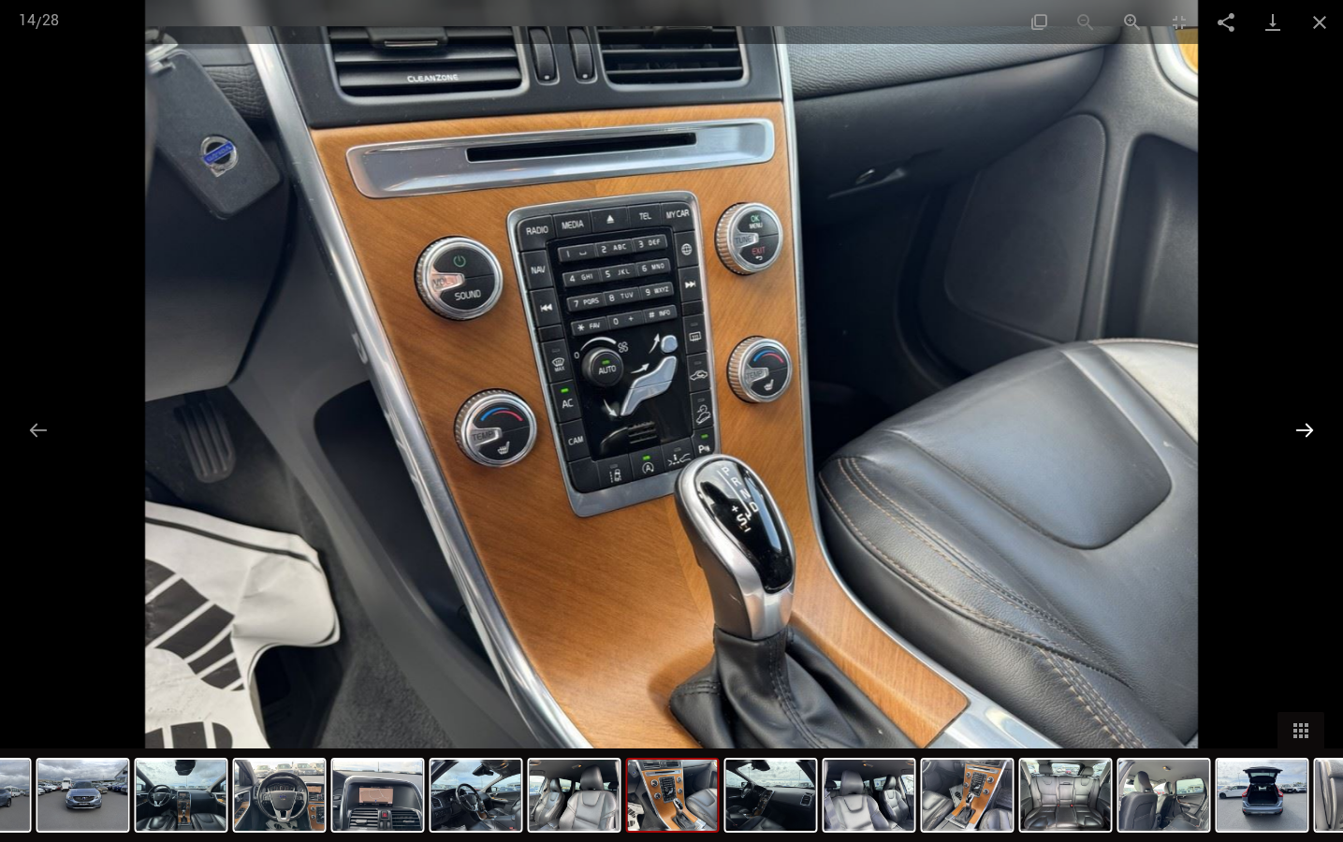
click at [1306, 427] on button "Następny slajd" at bounding box center [1304, 430] width 39 height 36
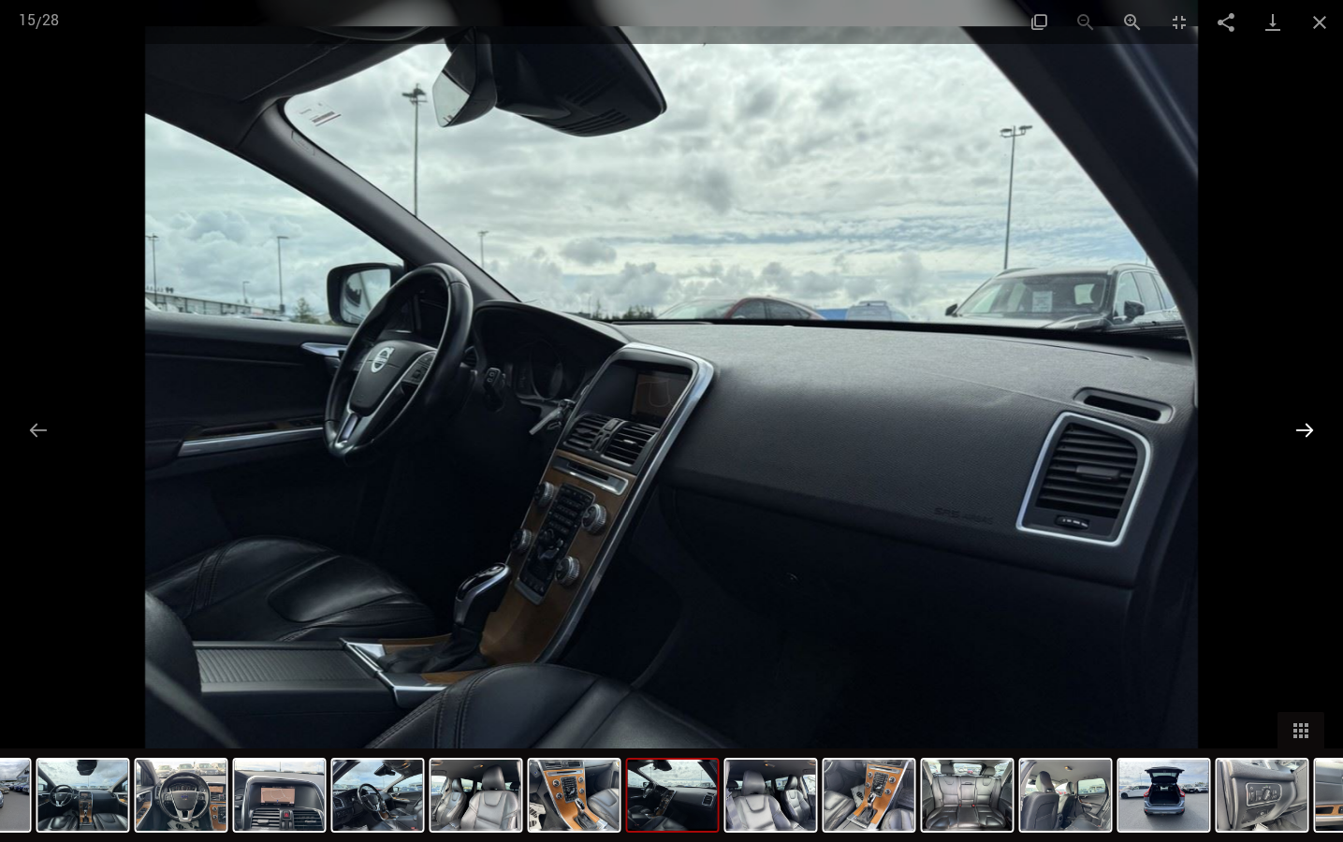
click at [1306, 427] on button "Następny slajd" at bounding box center [1304, 430] width 39 height 36
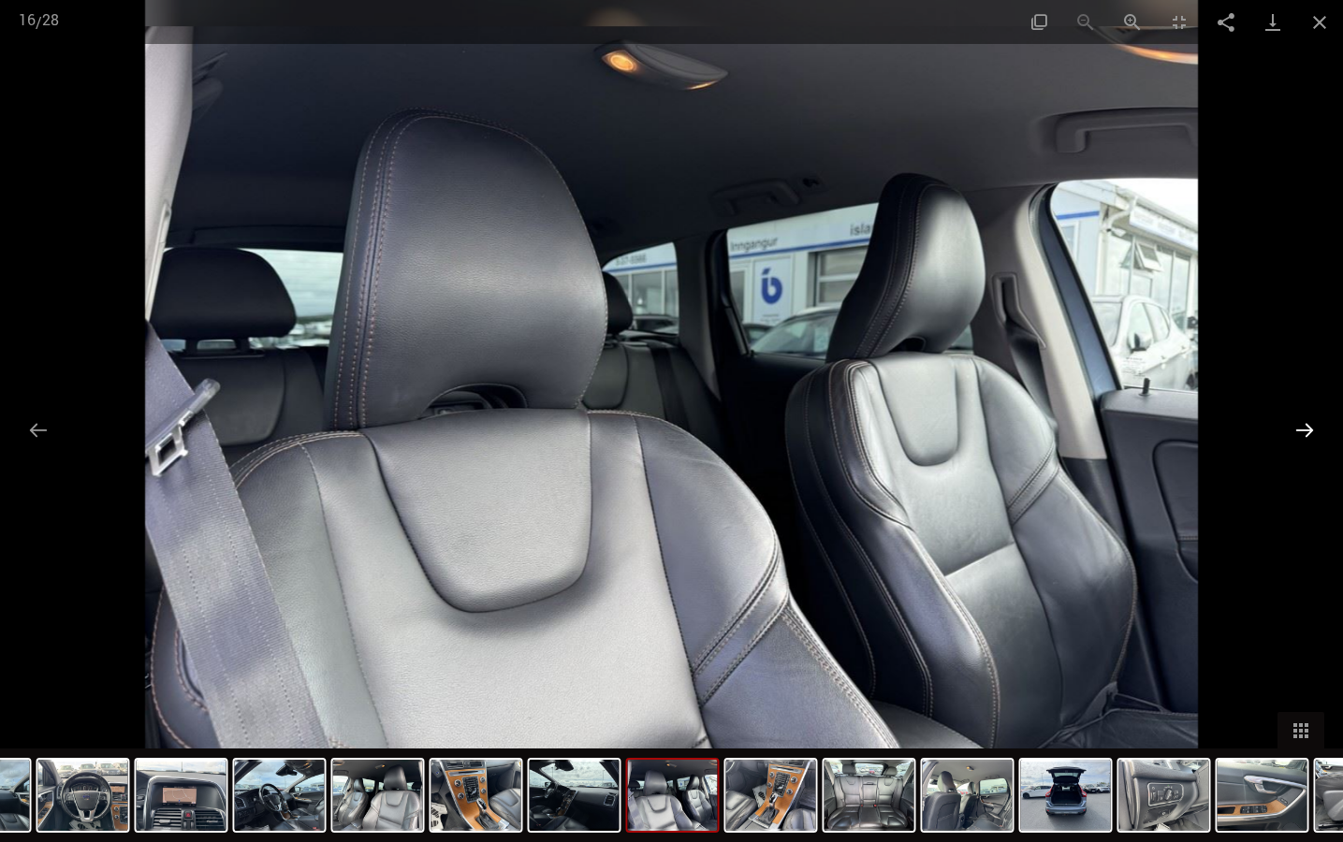
click at [1306, 427] on button "Następny slajd" at bounding box center [1304, 430] width 39 height 36
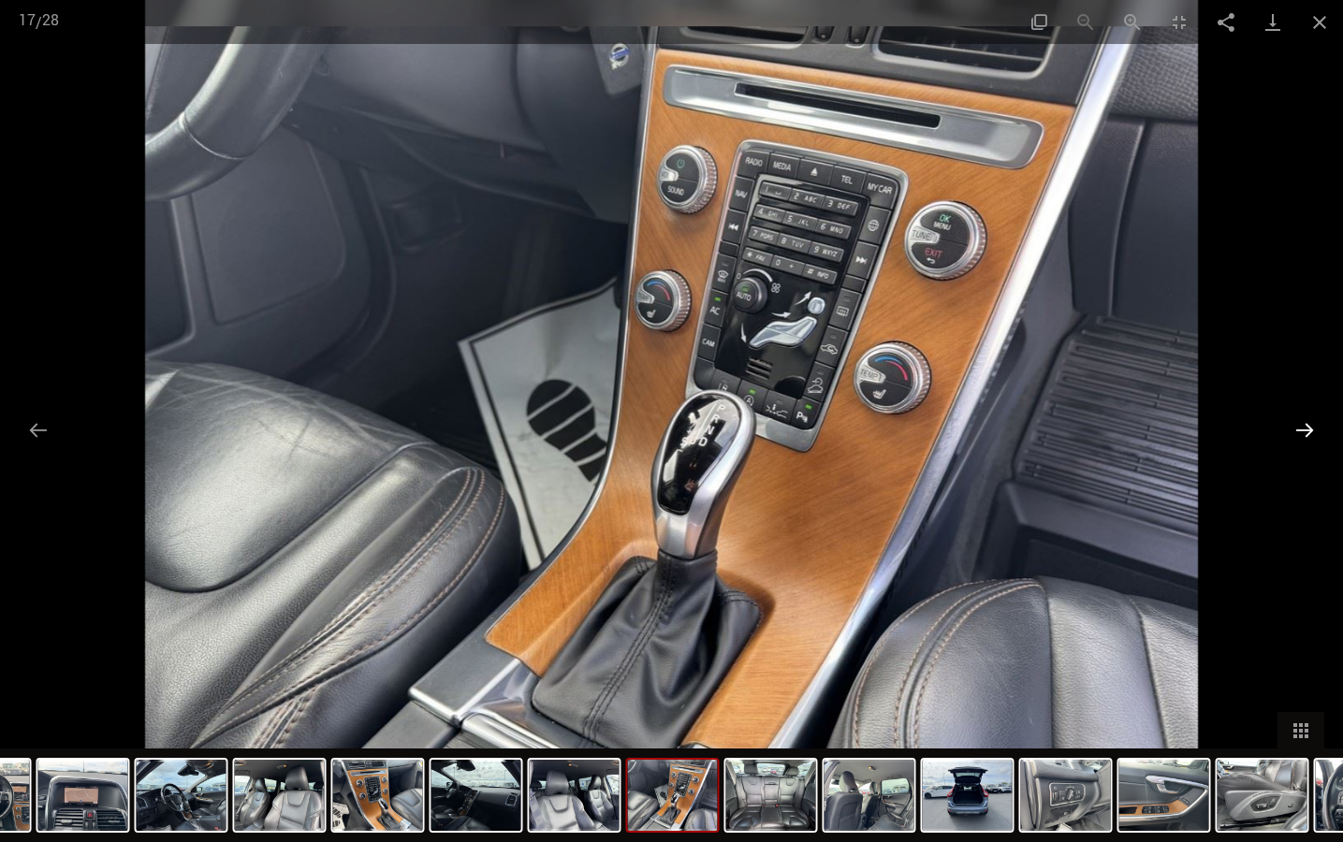
click at [1306, 427] on button "Następny slajd" at bounding box center [1304, 430] width 39 height 36
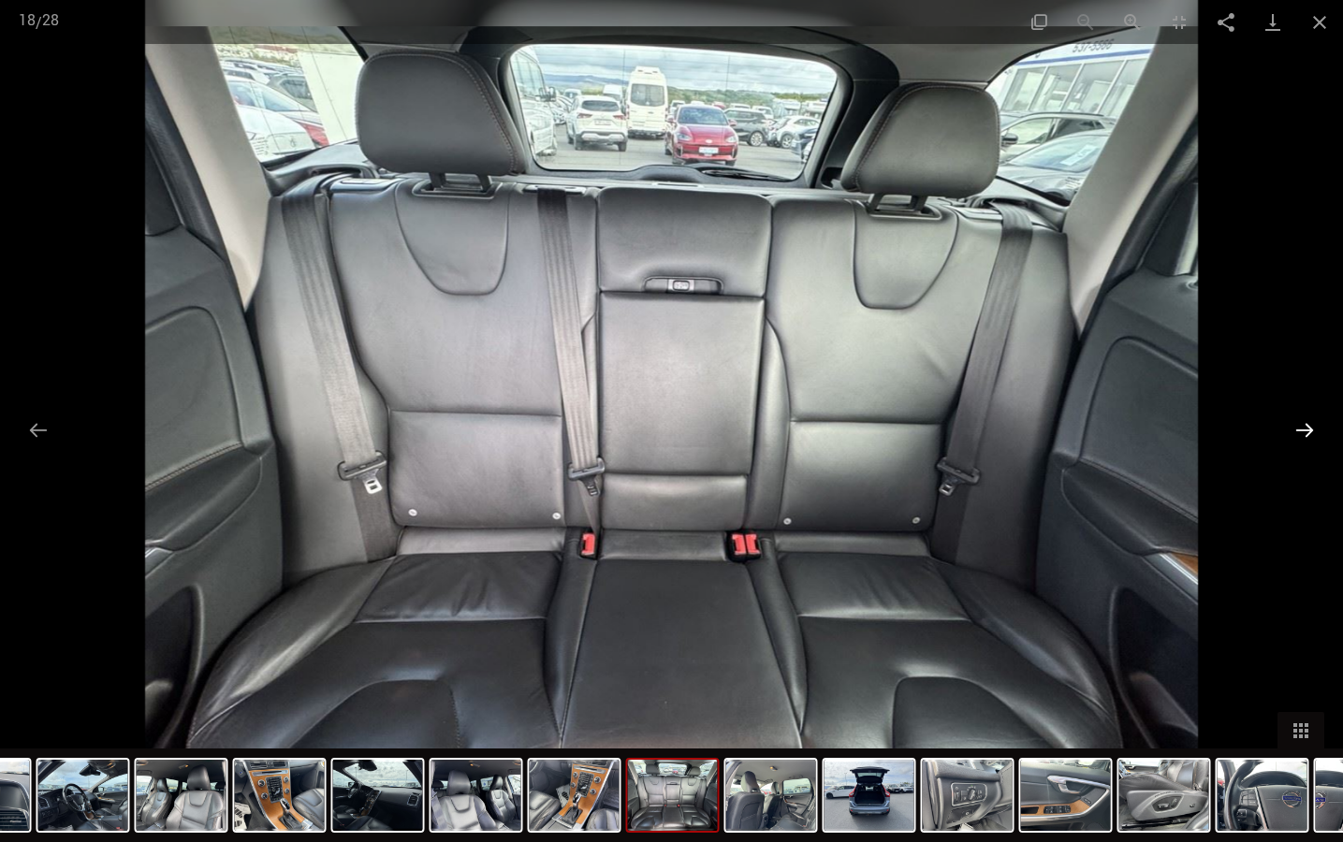
click at [1306, 427] on button "Następny slajd" at bounding box center [1304, 430] width 39 height 36
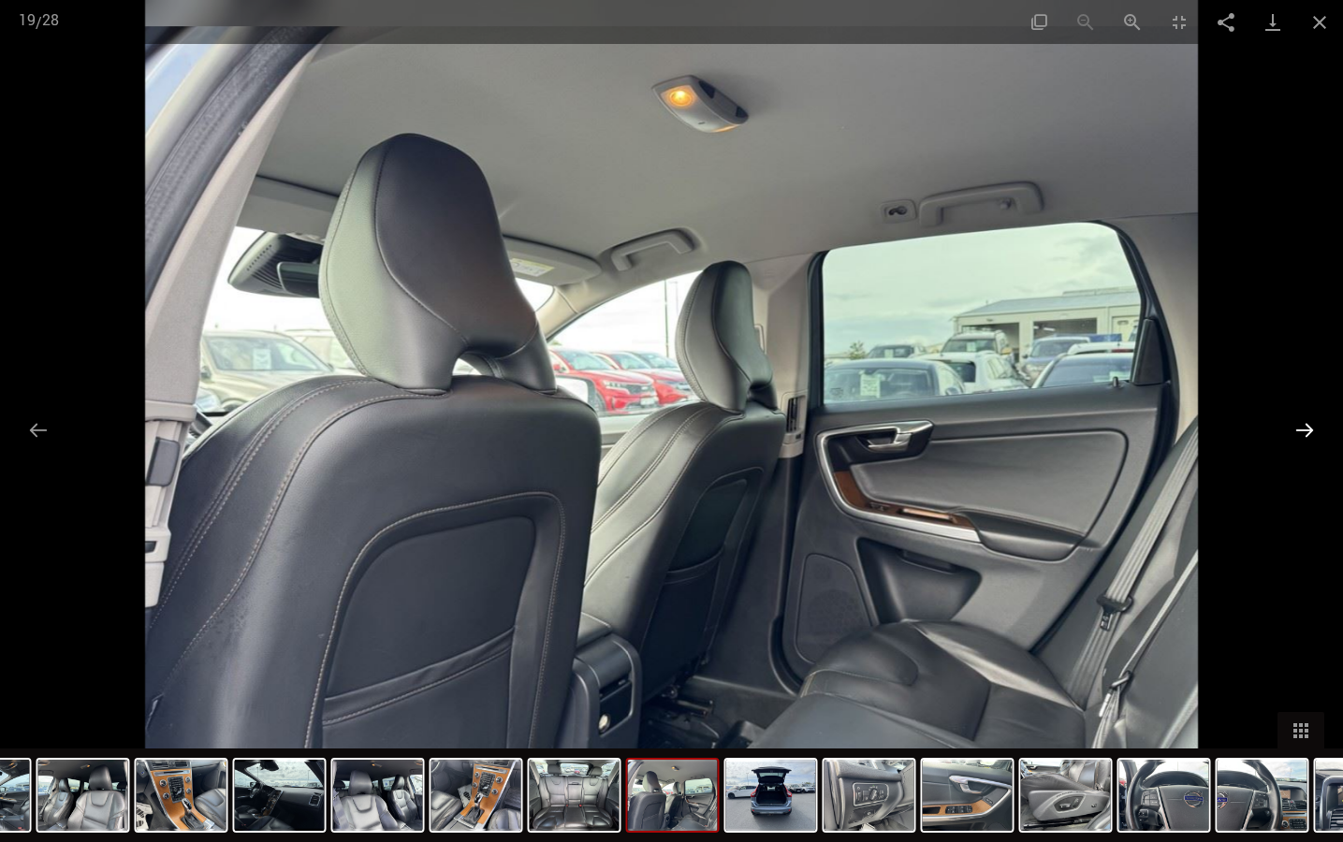
click at [1306, 427] on button "Następny slajd" at bounding box center [1304, 430] width 39 height 36
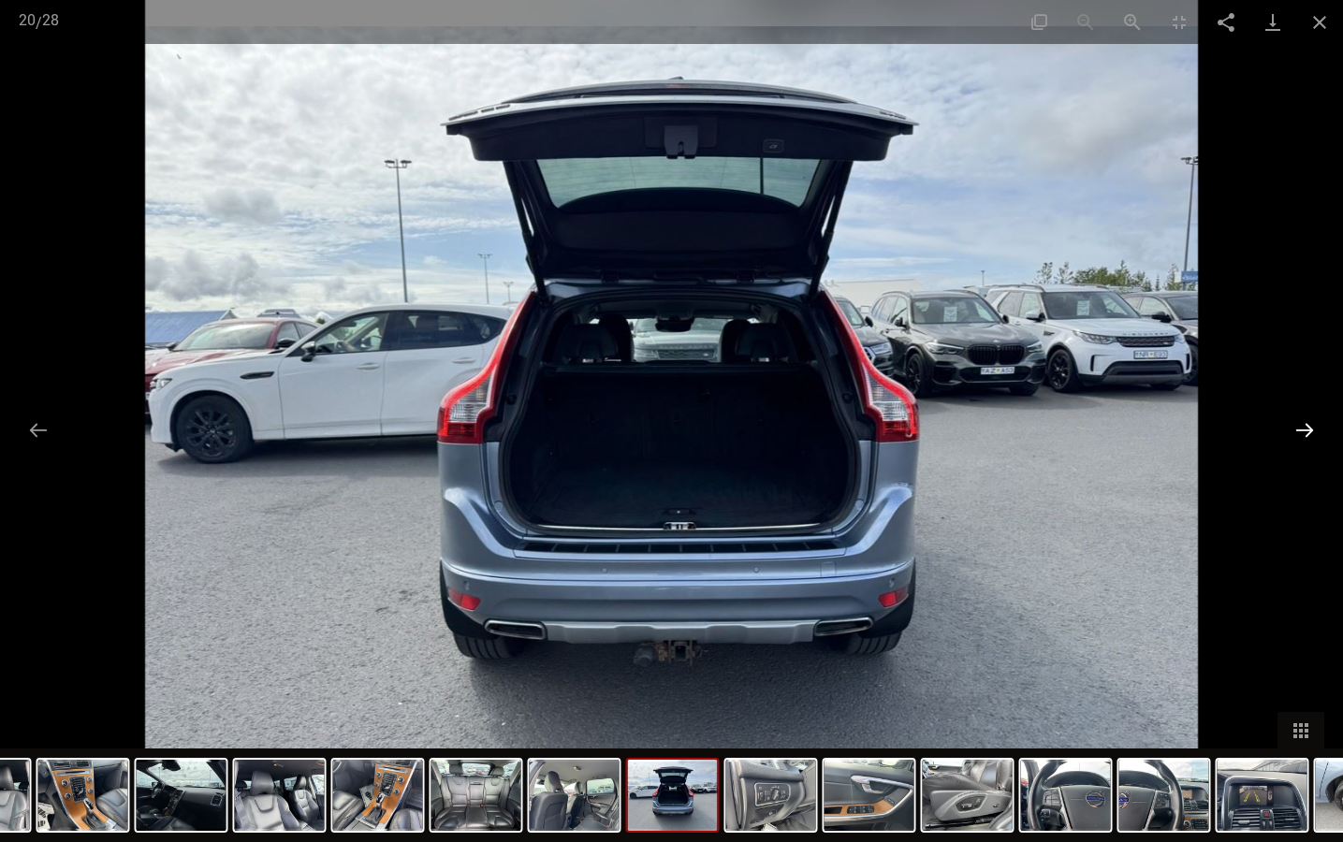
click at [1306, 427] on button "Następny slajd" at bounding box center [1304, 430] width 39 height 36
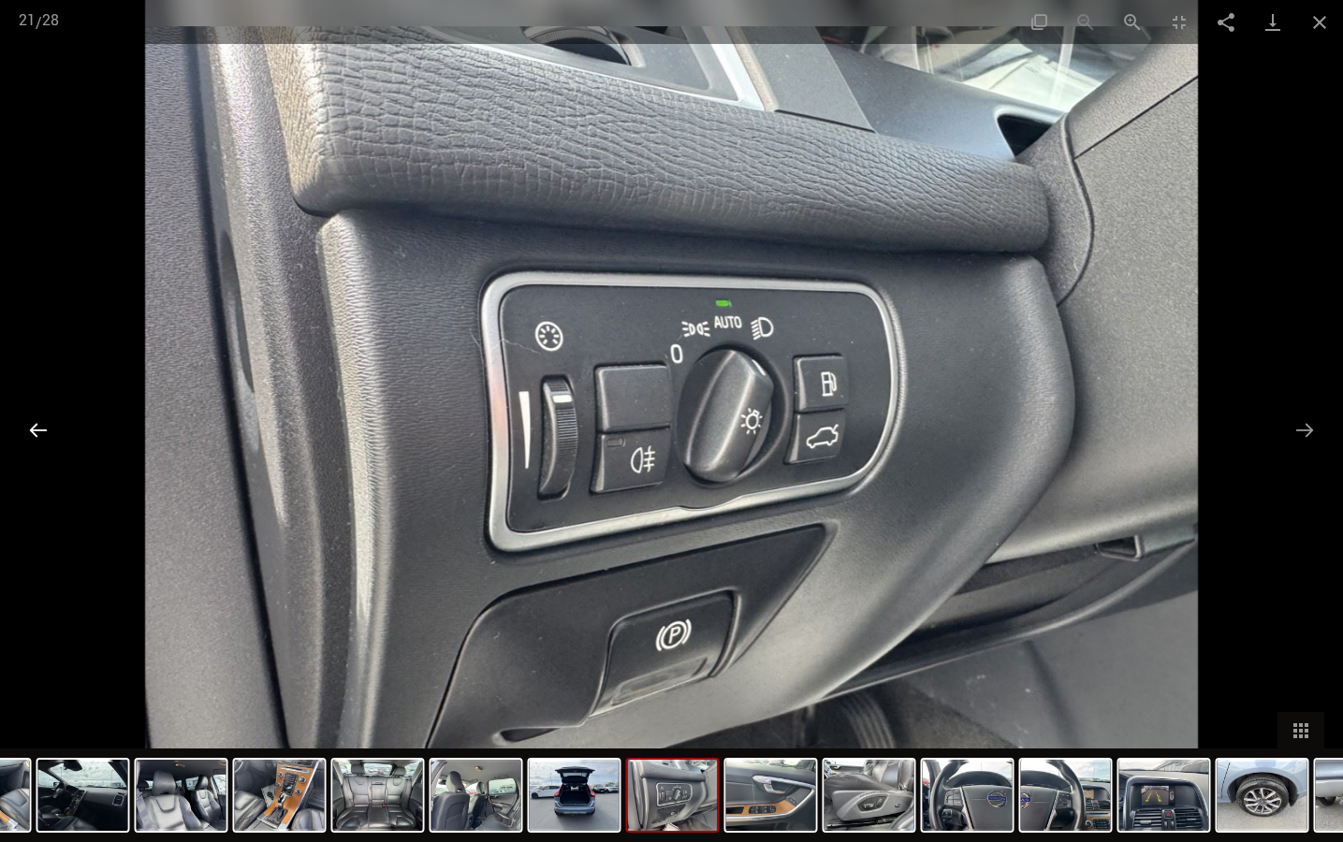
click at [44, 437] on button "Poprzedni slajd" at bounding box center [38, 430] width 39 height 36
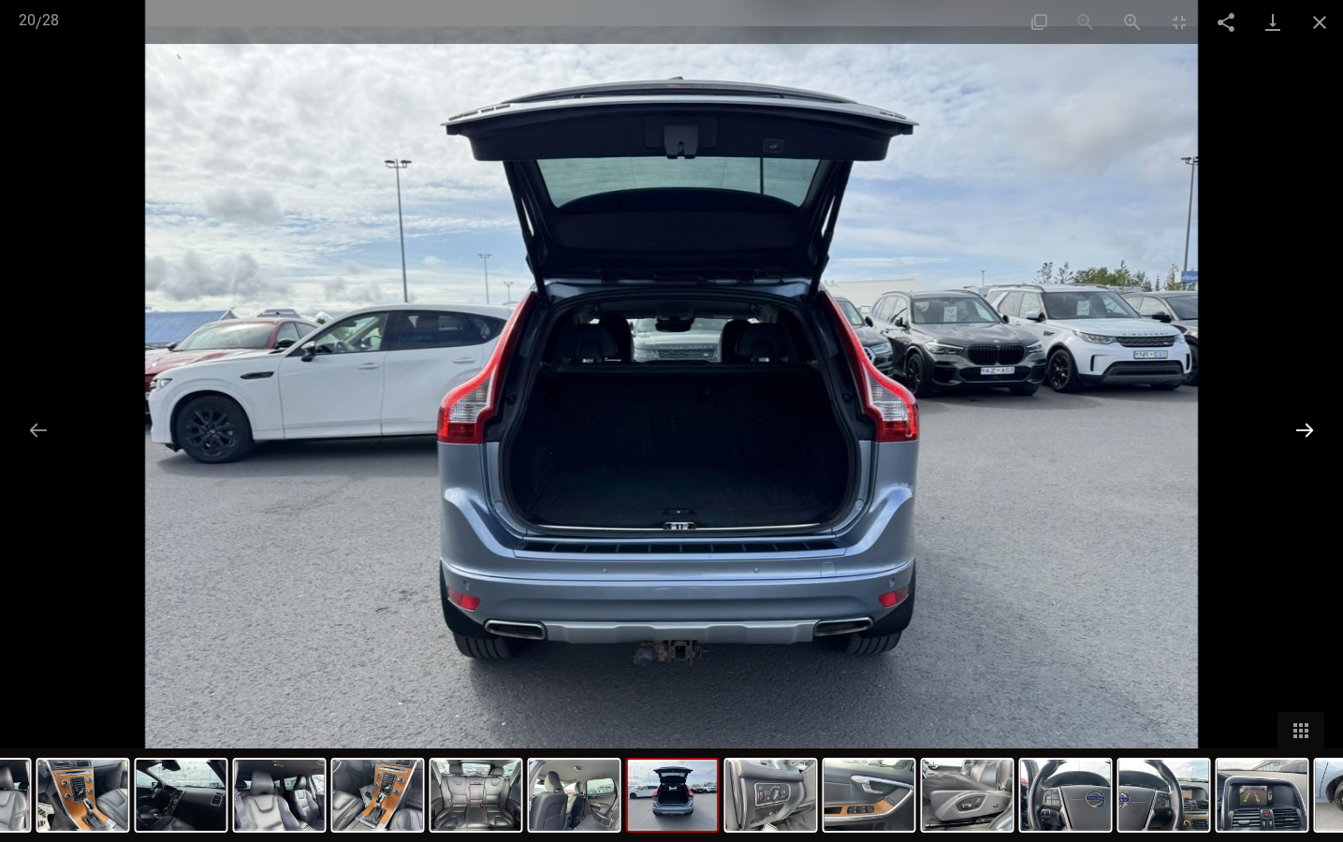
click at [1304, 429] on button "Następny slajd" at bounding box center [1304, 430] width 39 height 36
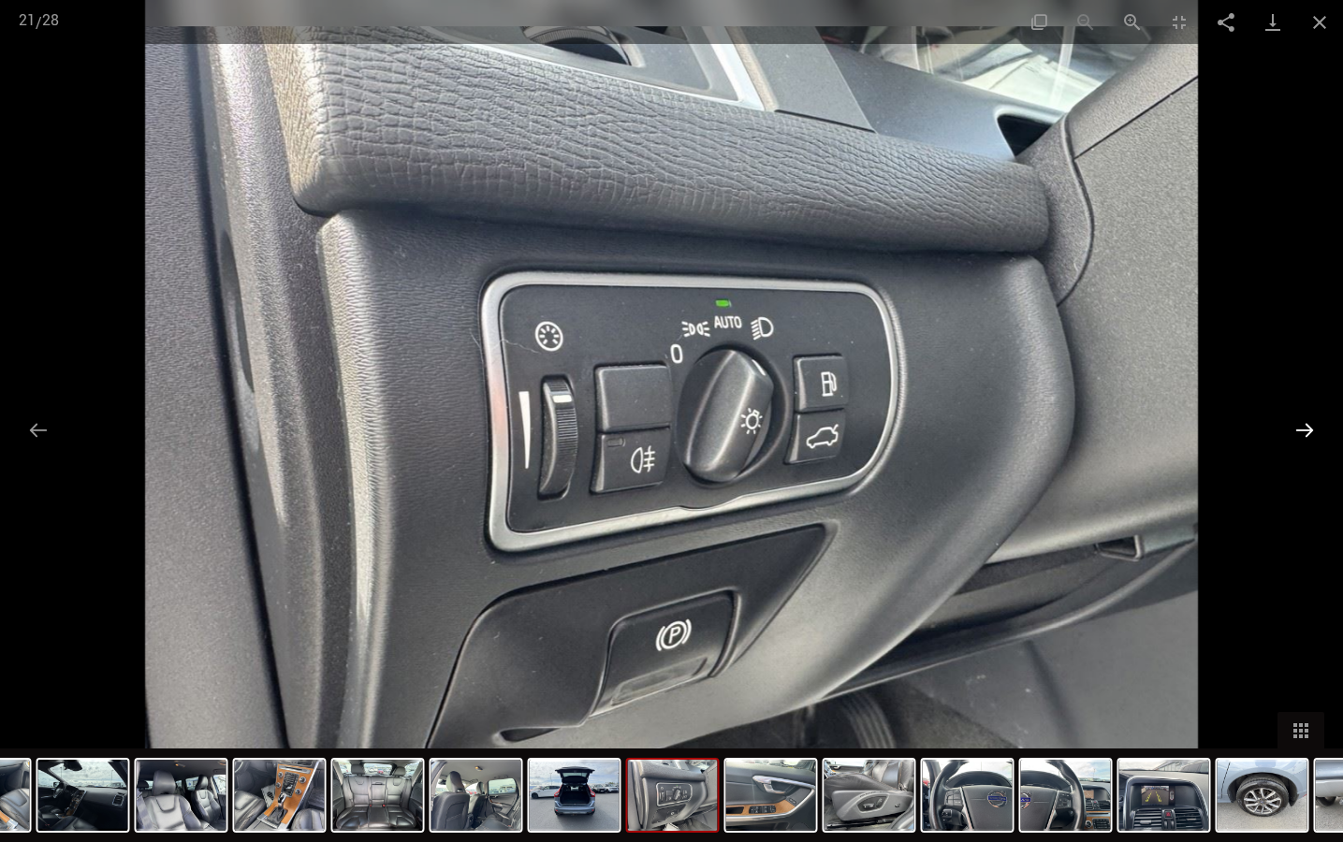
click at [1304, 429] on button "Następny slajd" at bounding box center [1304, 430] width 39 height 36
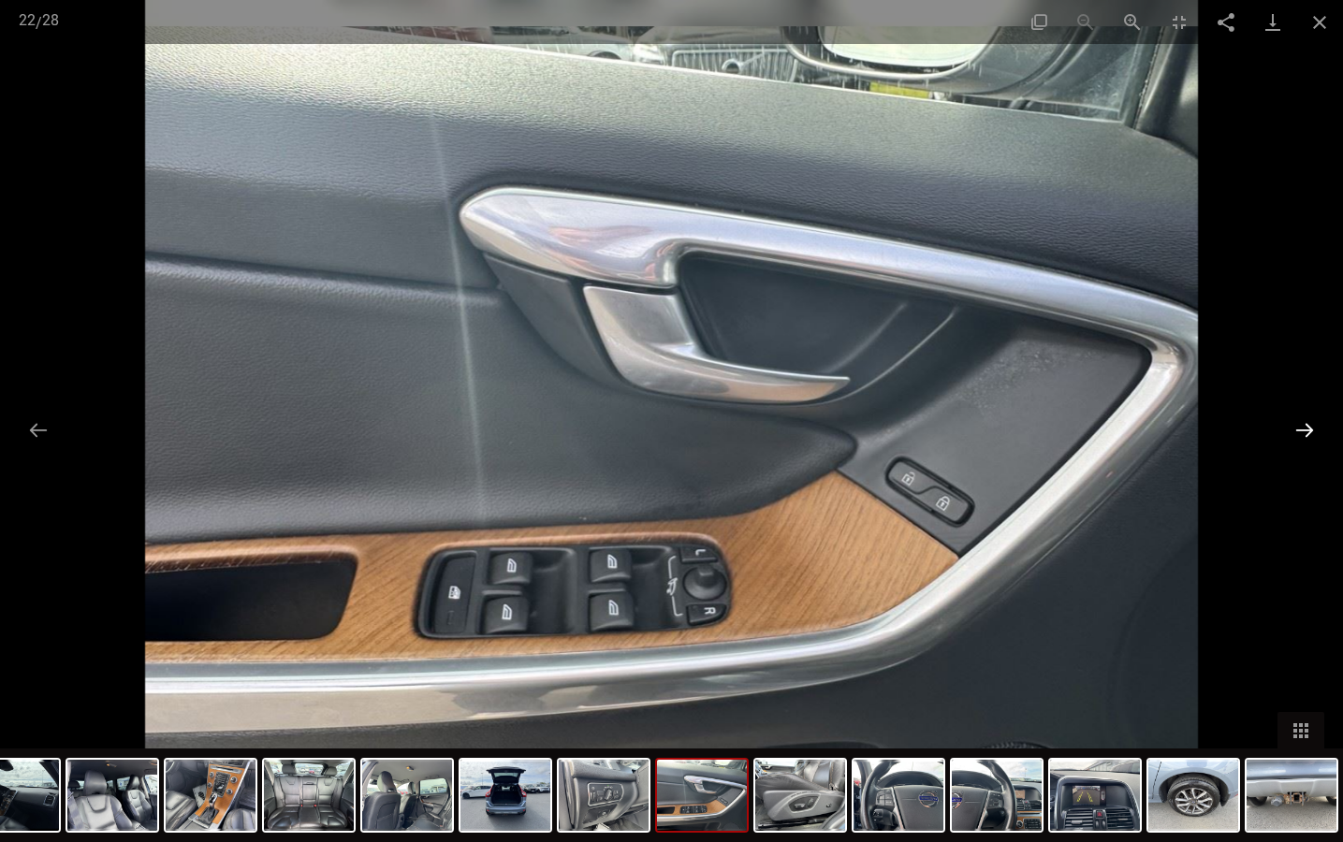
click at [1304, 429] on button "Następny slajd" at bounding box center [1304, 430] width 39 height 36
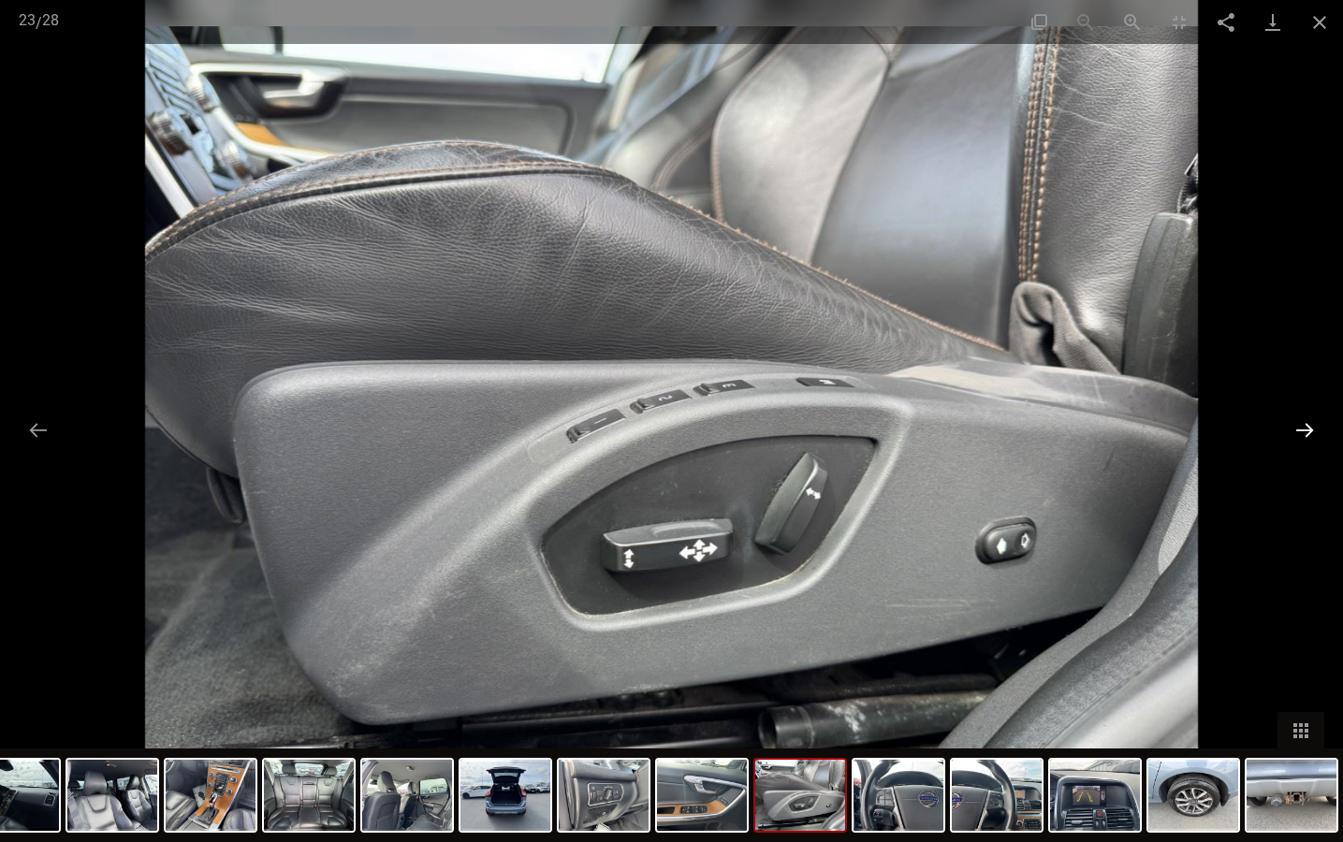
click at [1304, 429] on button "Następny slajd" at bounding box center [1304, 430] width 39 height 36
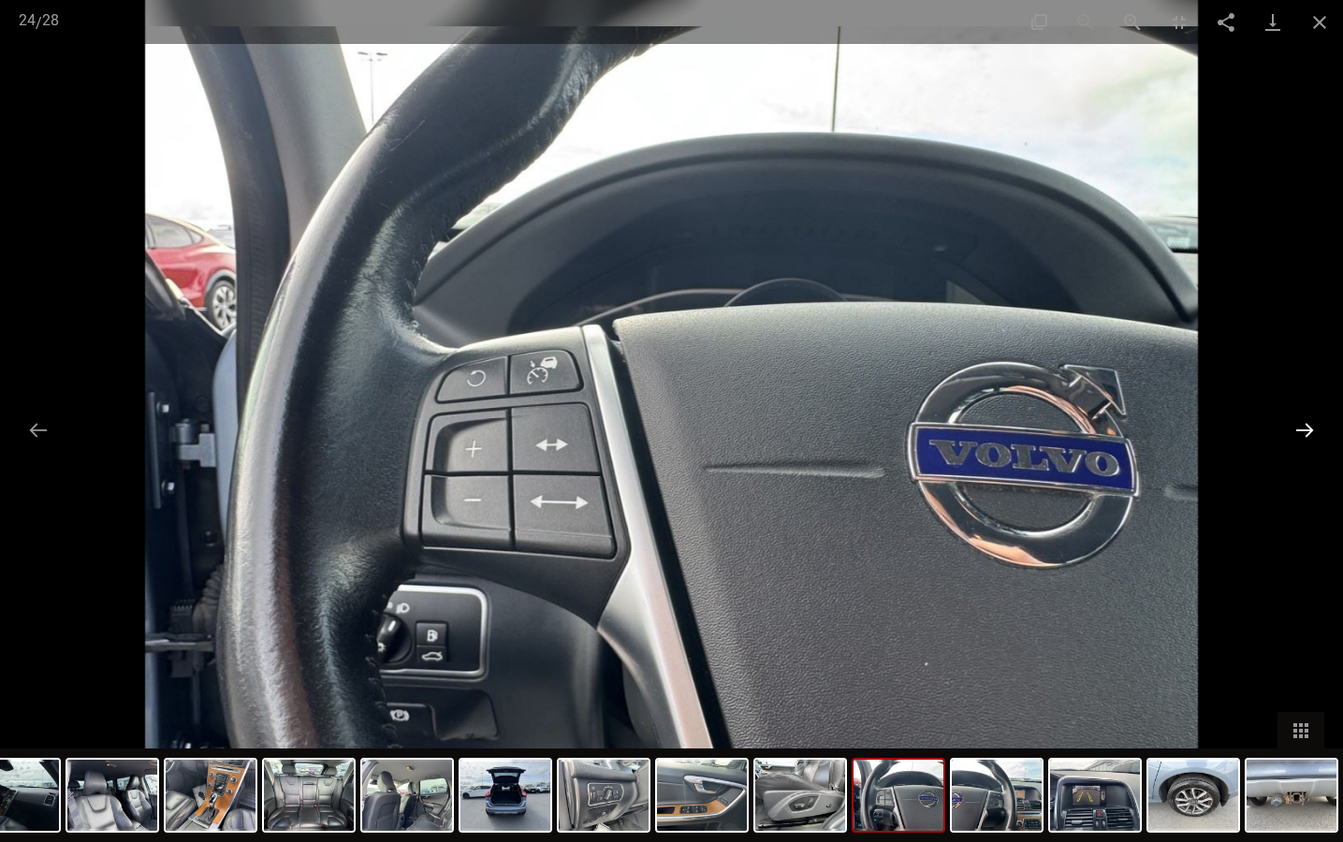
click at [1304, 429] on button "Następny slajd" at bounding box center [1304, 430] width 39 height 36
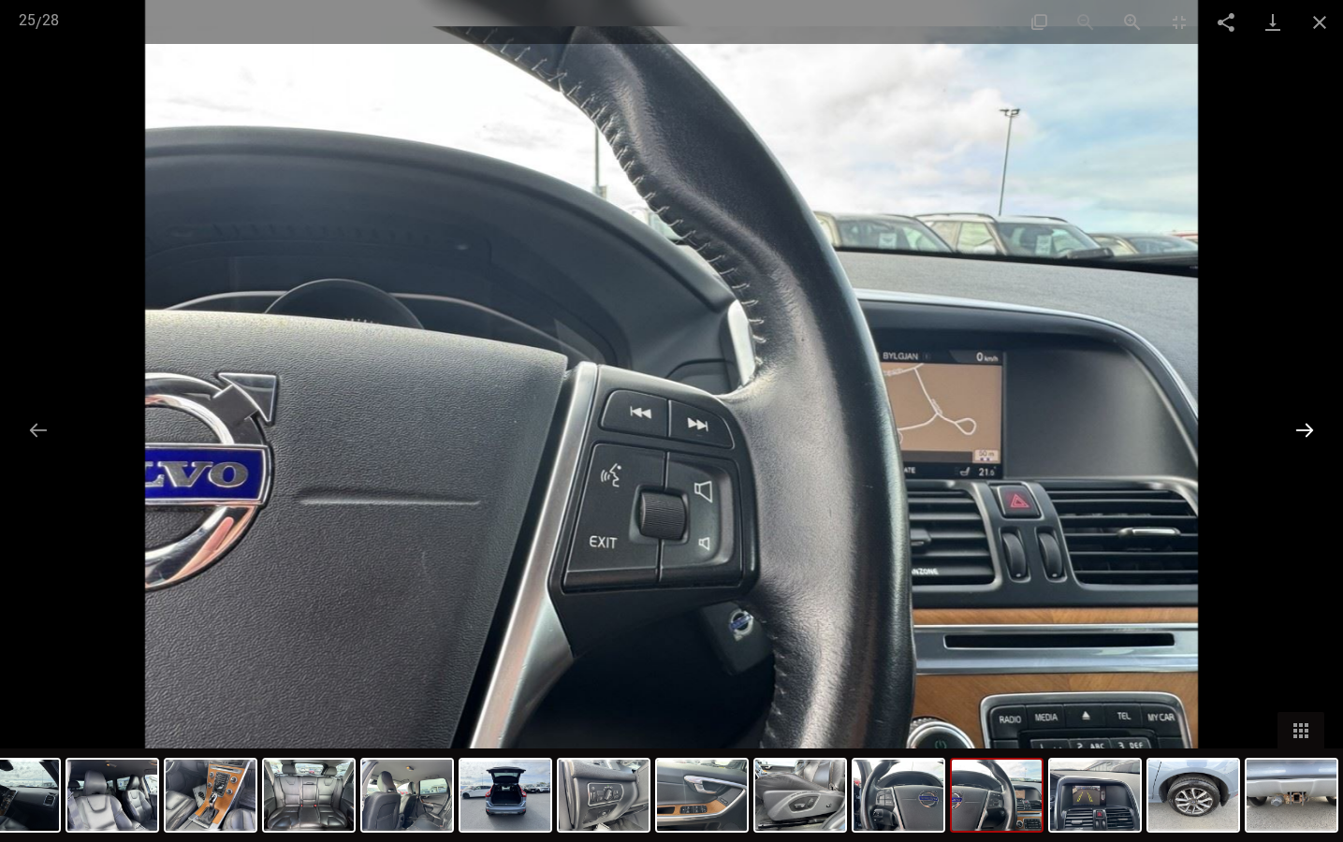
click at [1304, 429] on button "Następny slajd" at bounding box center [1304, 430] width 39 height 36
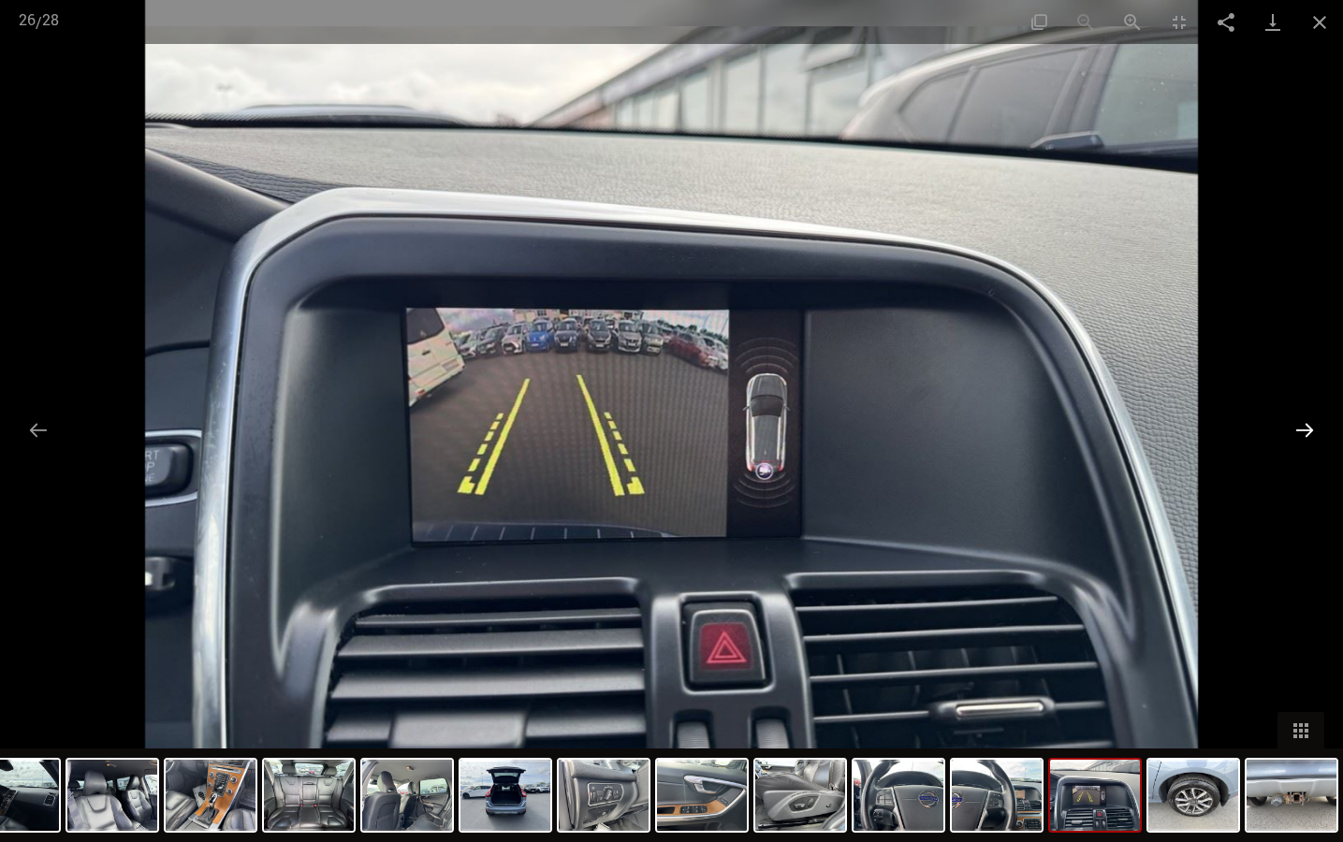
click at [1304, 429] on button "Następny slajd" at bounding box center [1304, 430] width 39 height 36
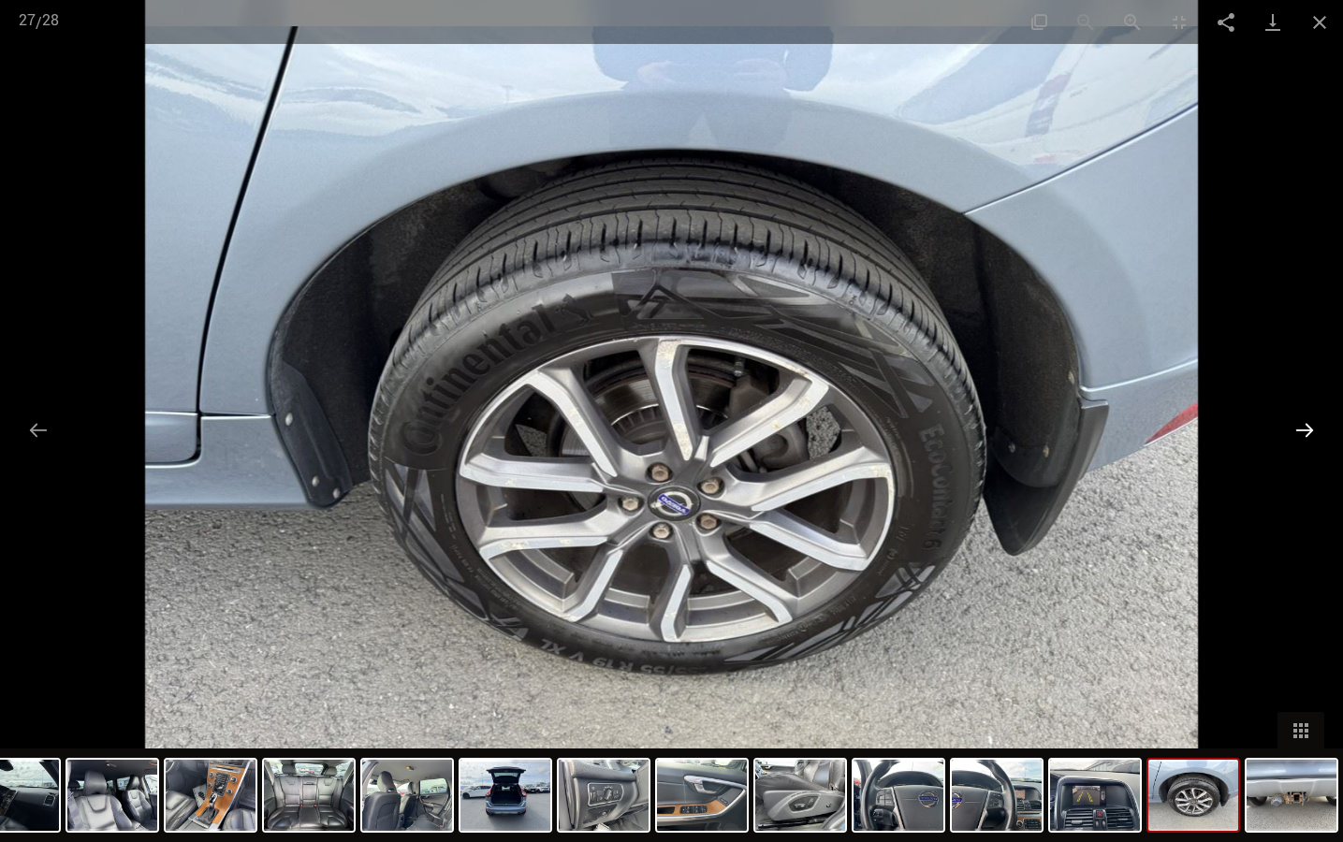
click at [1307, 432] on button "Następny slajd" at bounding box center [1304, 430] width 39 height 36
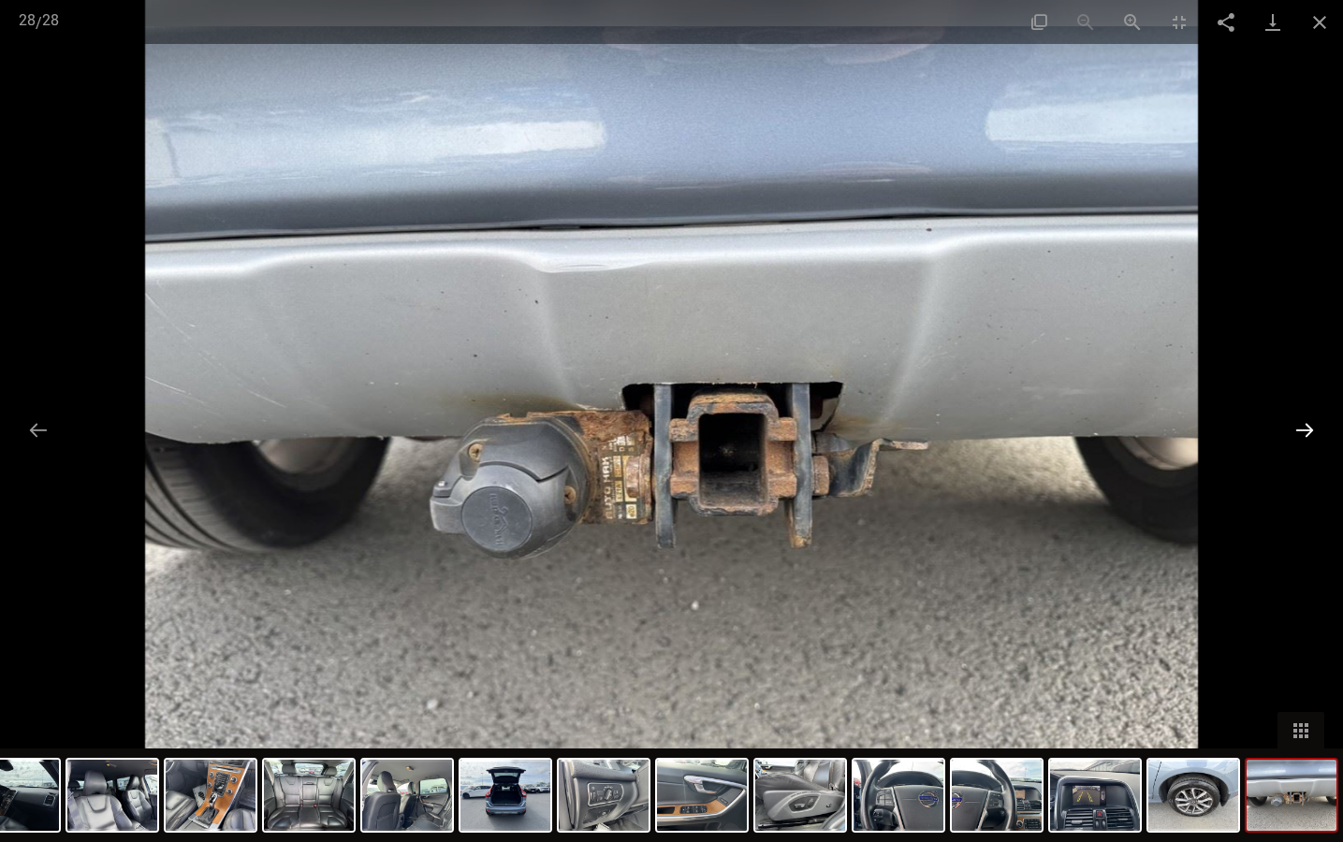
click at [1307, 432] on button "Następny slajd" at bounding box center [1304, 430] width 39 height 36
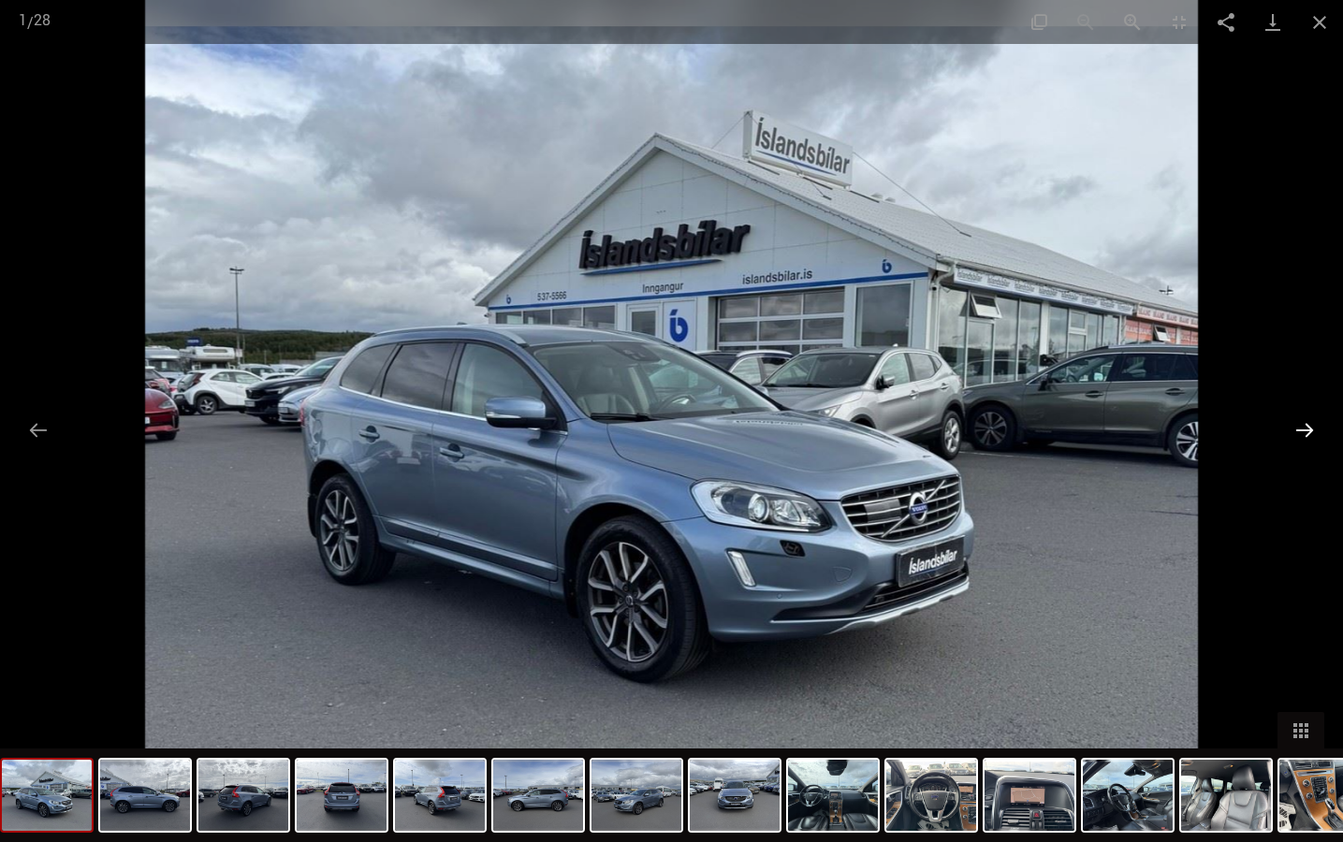
click at [1302, 429] on button "Następny slajd" at bounding box center [1304, 430] width 39 height 36
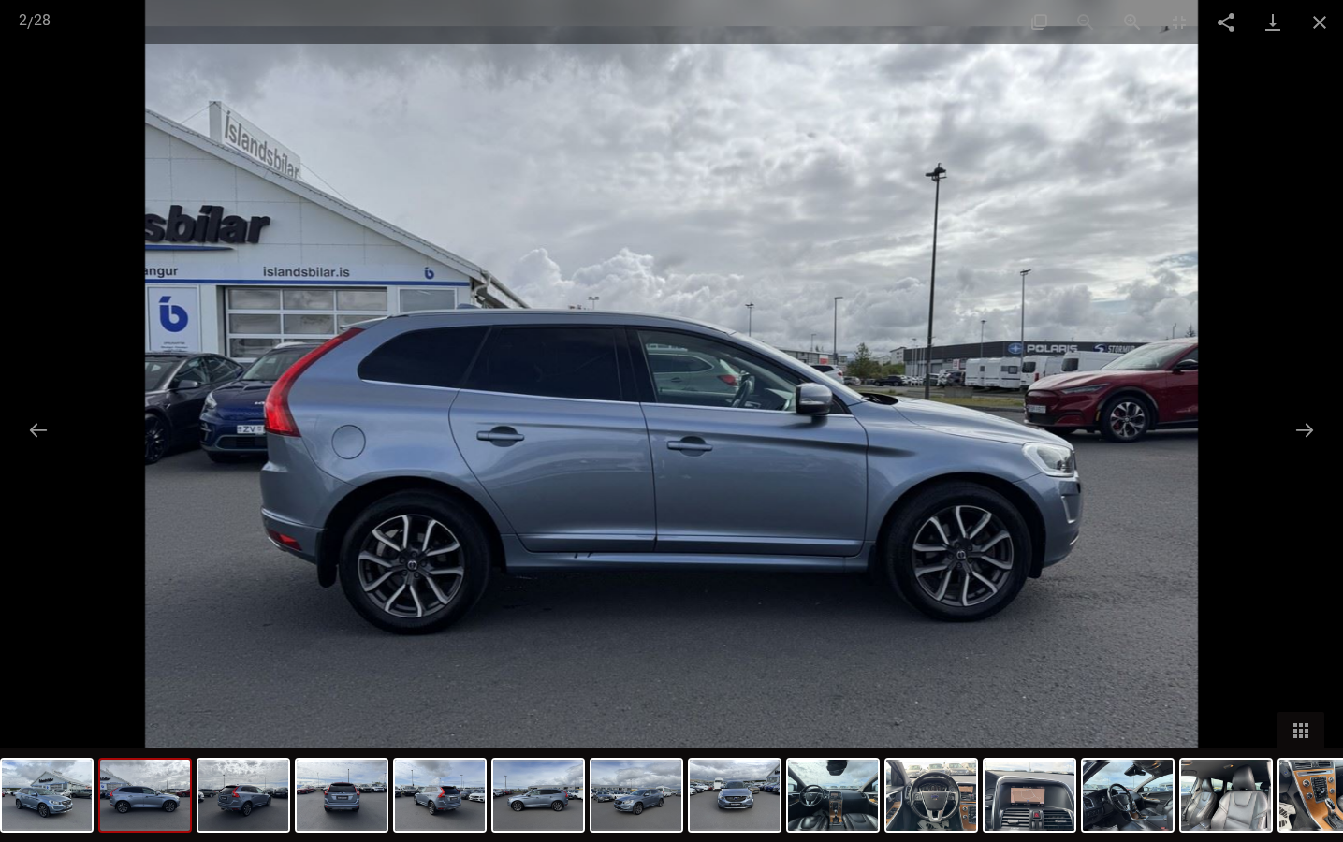
click at [1038, 470] on img at bounding box center [671, 421] width 1053 height 842
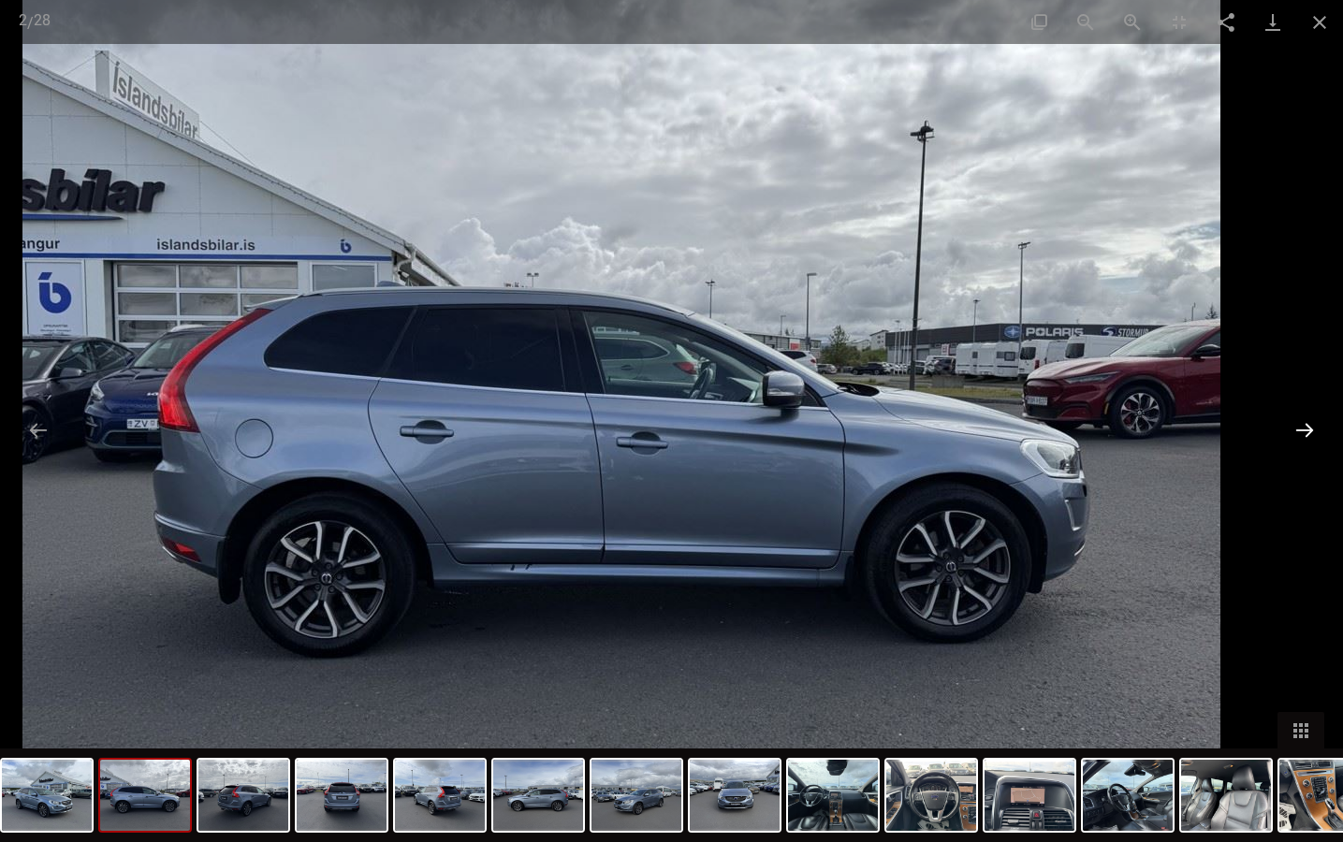
click at [1307, 429] on button "Następny slajd" at bounding box center [1304, 430] width 39 height 36
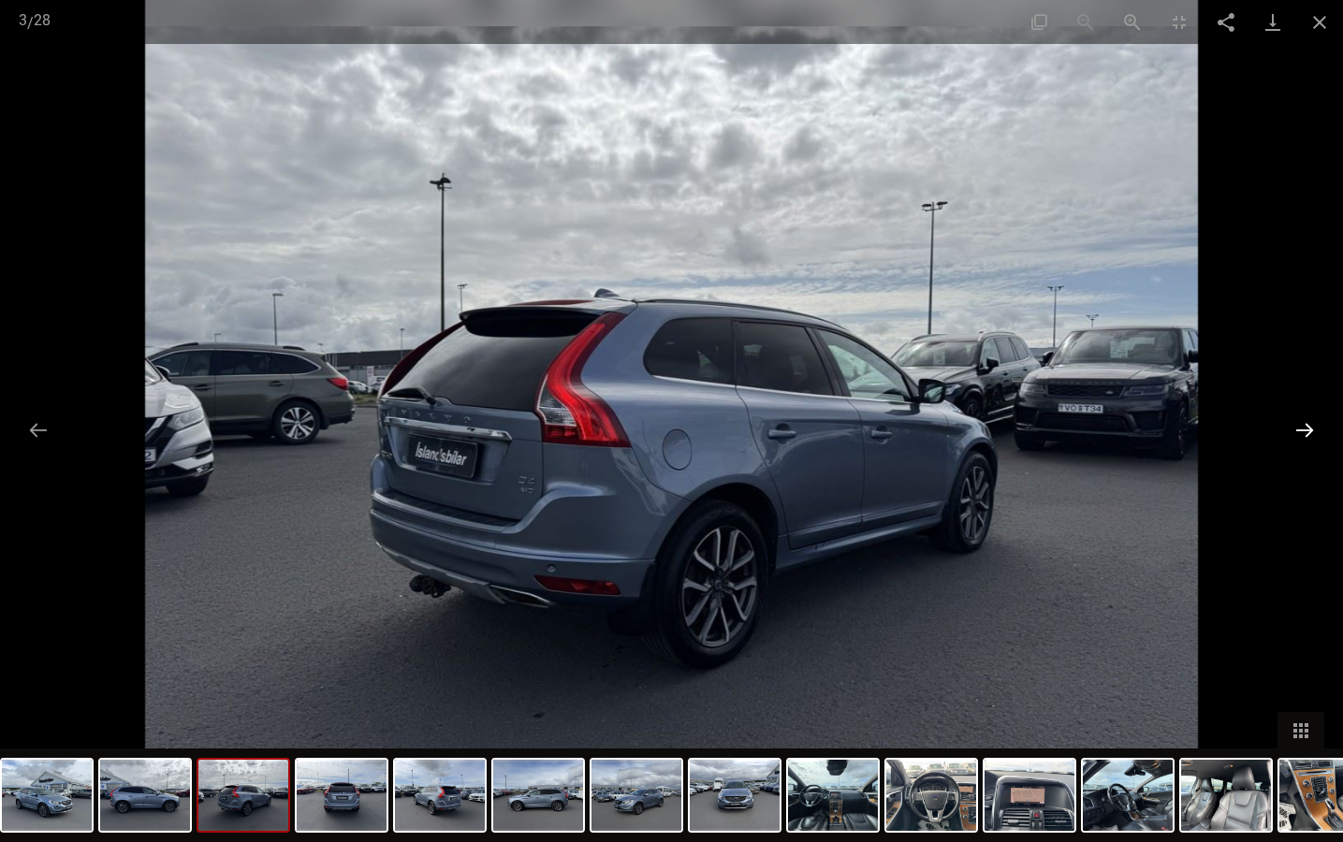
click at [1307, 429] on button "Następny slajd" at bounding box center [1304, 430] width 39 height 36
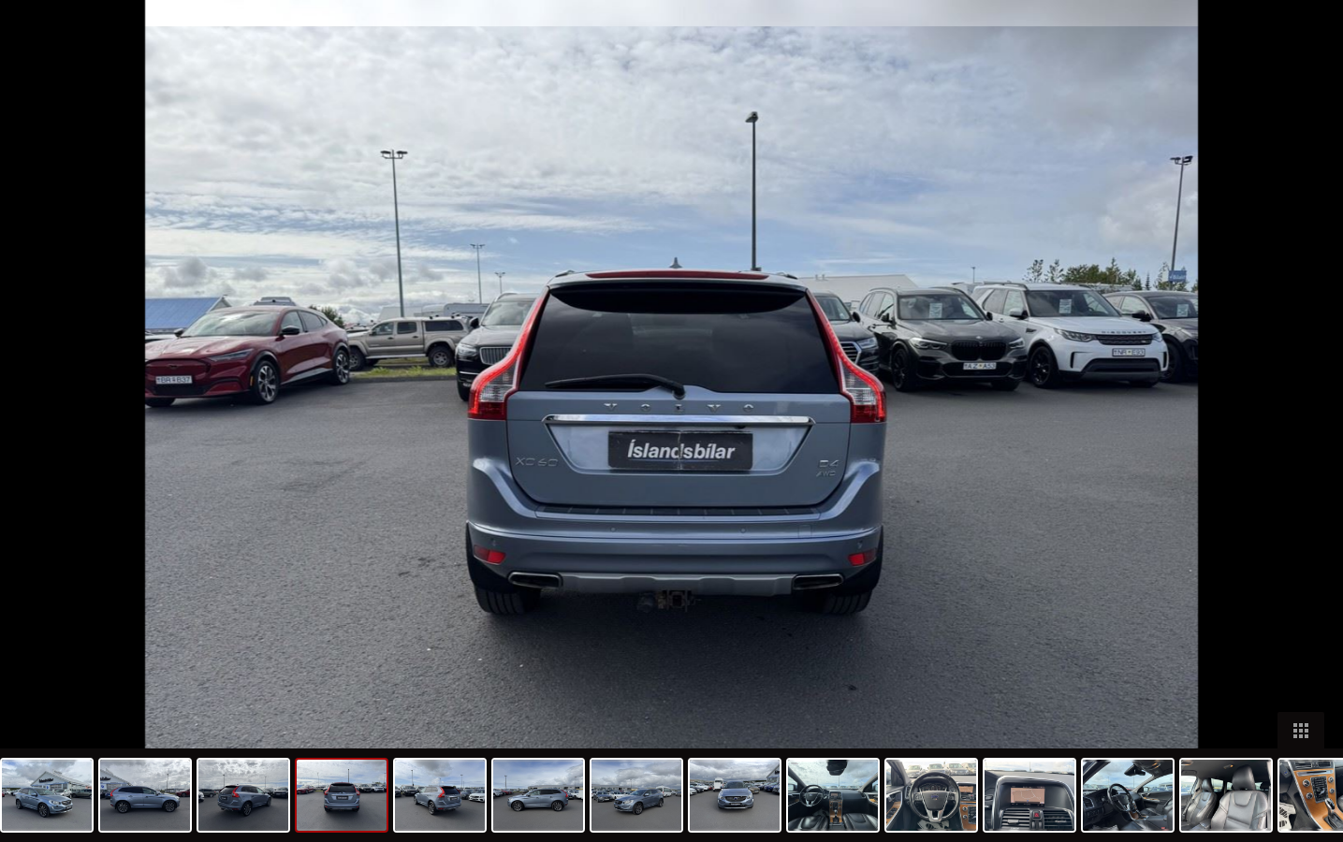
click at [1307, 429] on button "Następny slajd" at bounding box center [1313, 430] width 39 height 36
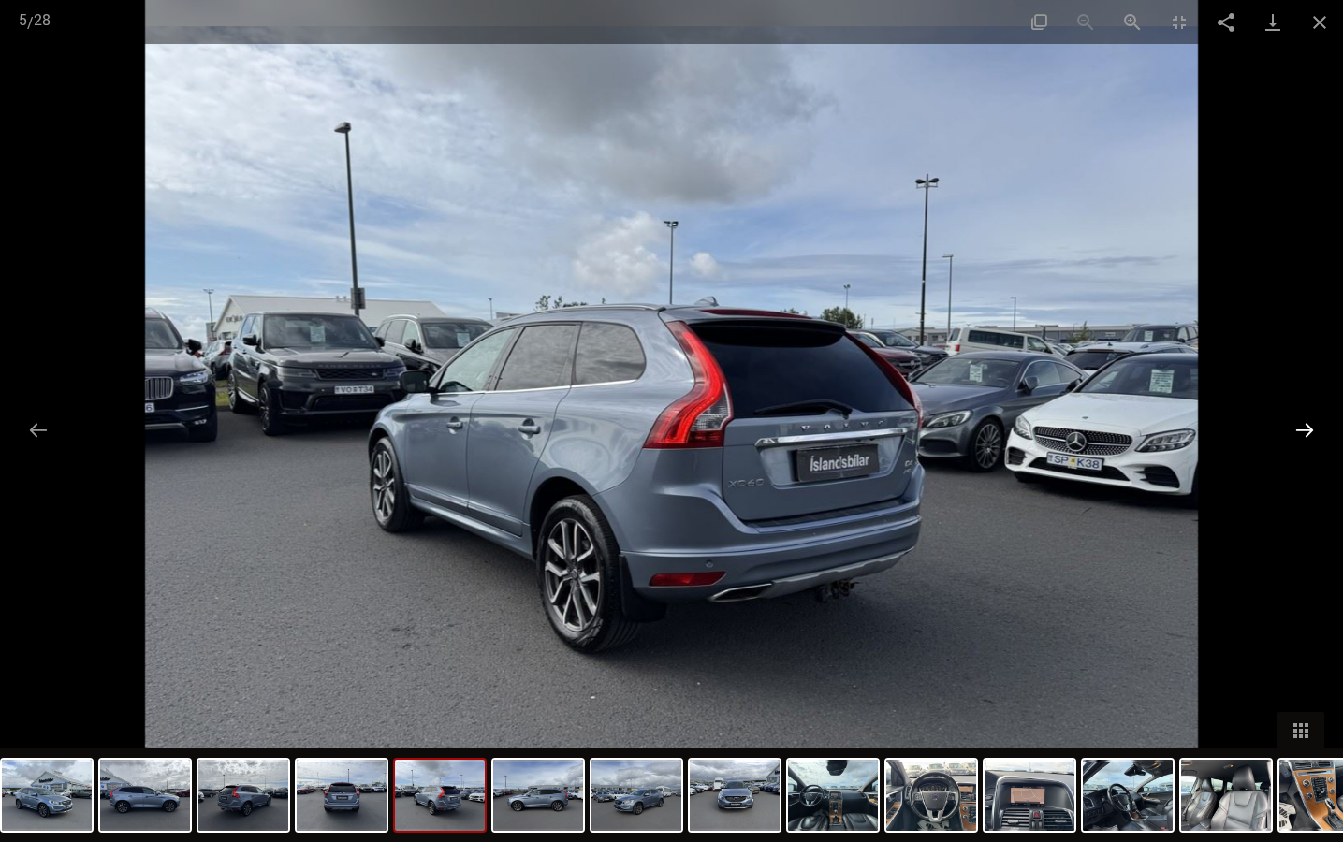
click at [1307, 429] on button "Następny slajd" at bounding box center [1304, 430] width 39 height 36
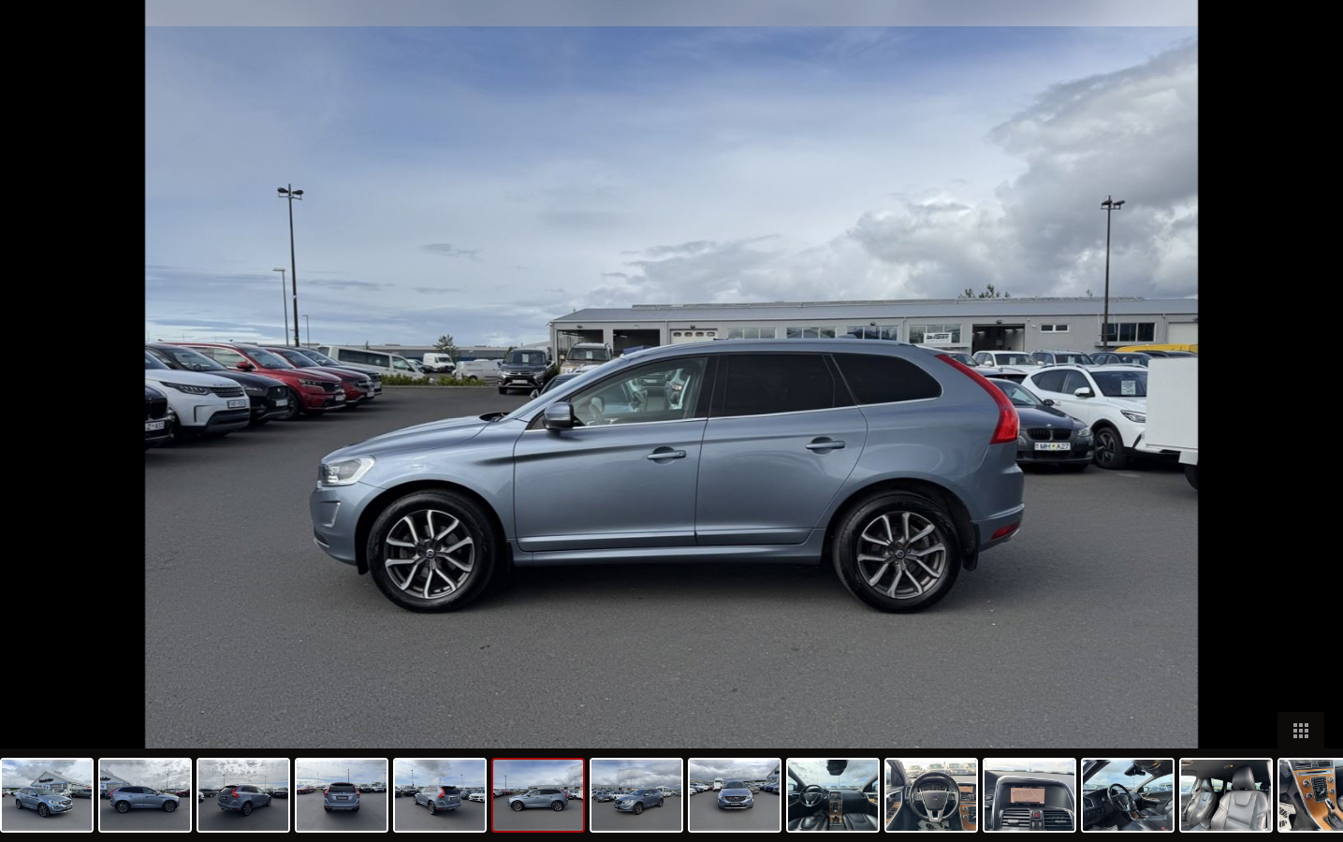
click at [1307, 429] on button "Następny slajd" at bounding box center [1313, 430] width 39 height 36
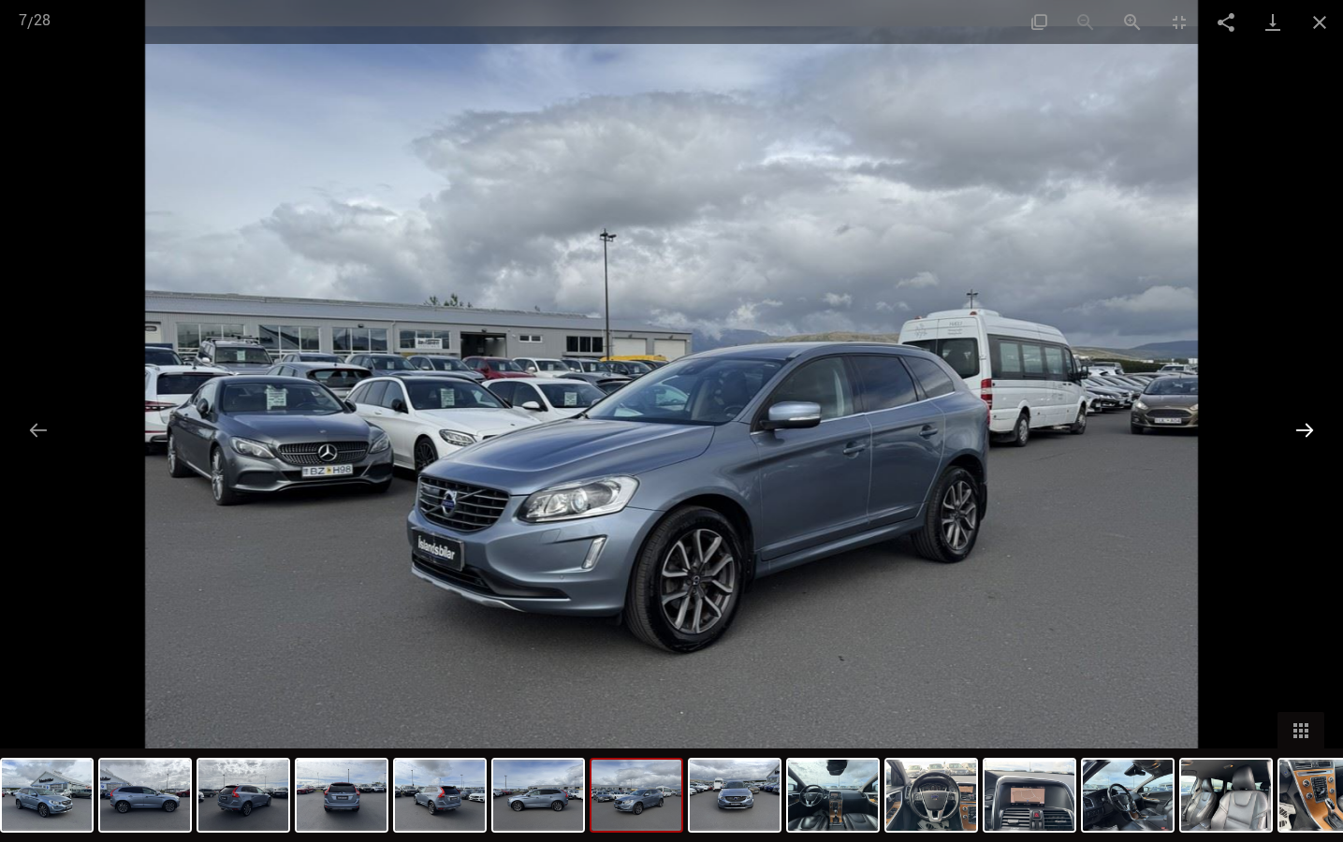
click at [1307, 429] on button "Następny slajd" at bounding box center [1304, 430] width 39 height 36
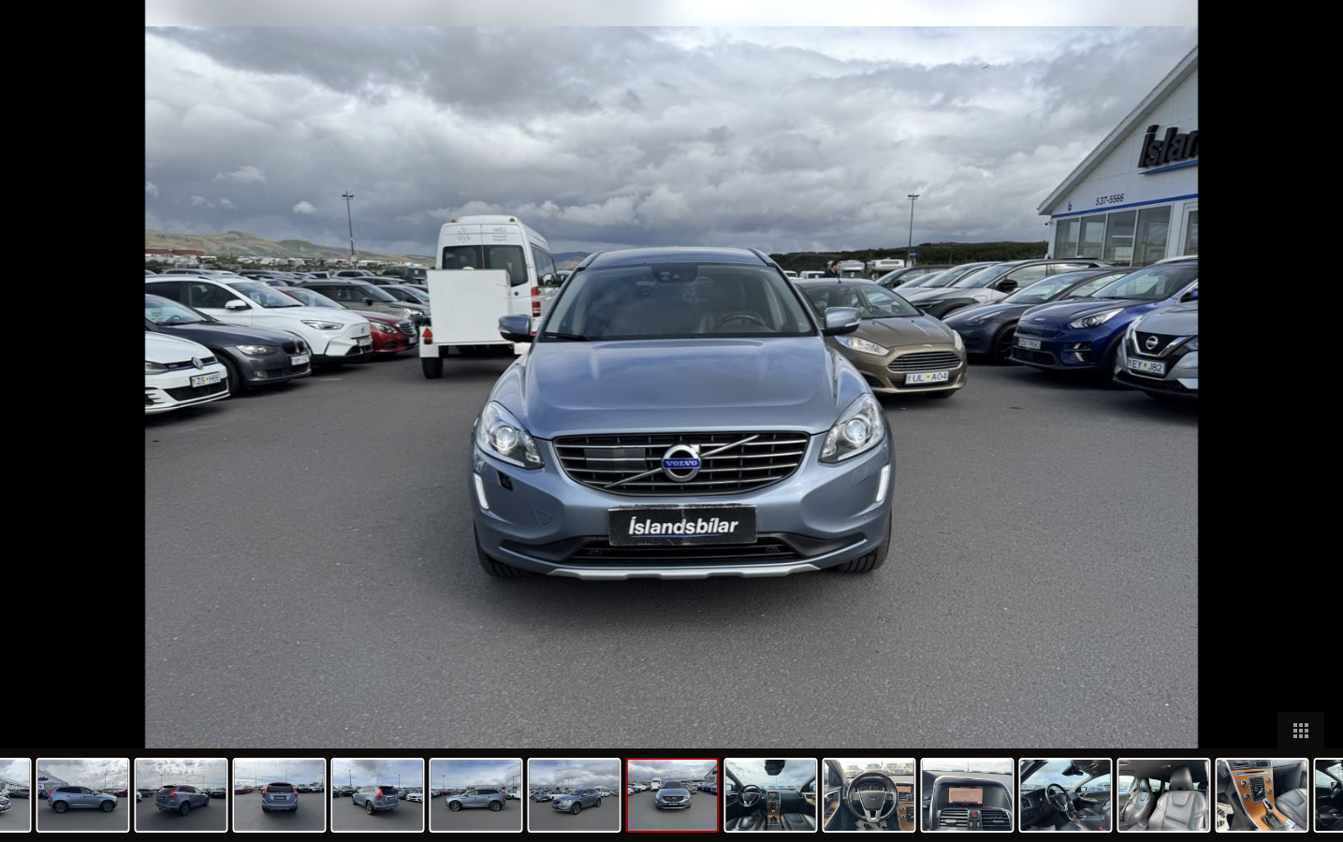
click at [1307, 429] on button "Następny slajd" at bounding box center [1313, 430] width 39 height 36
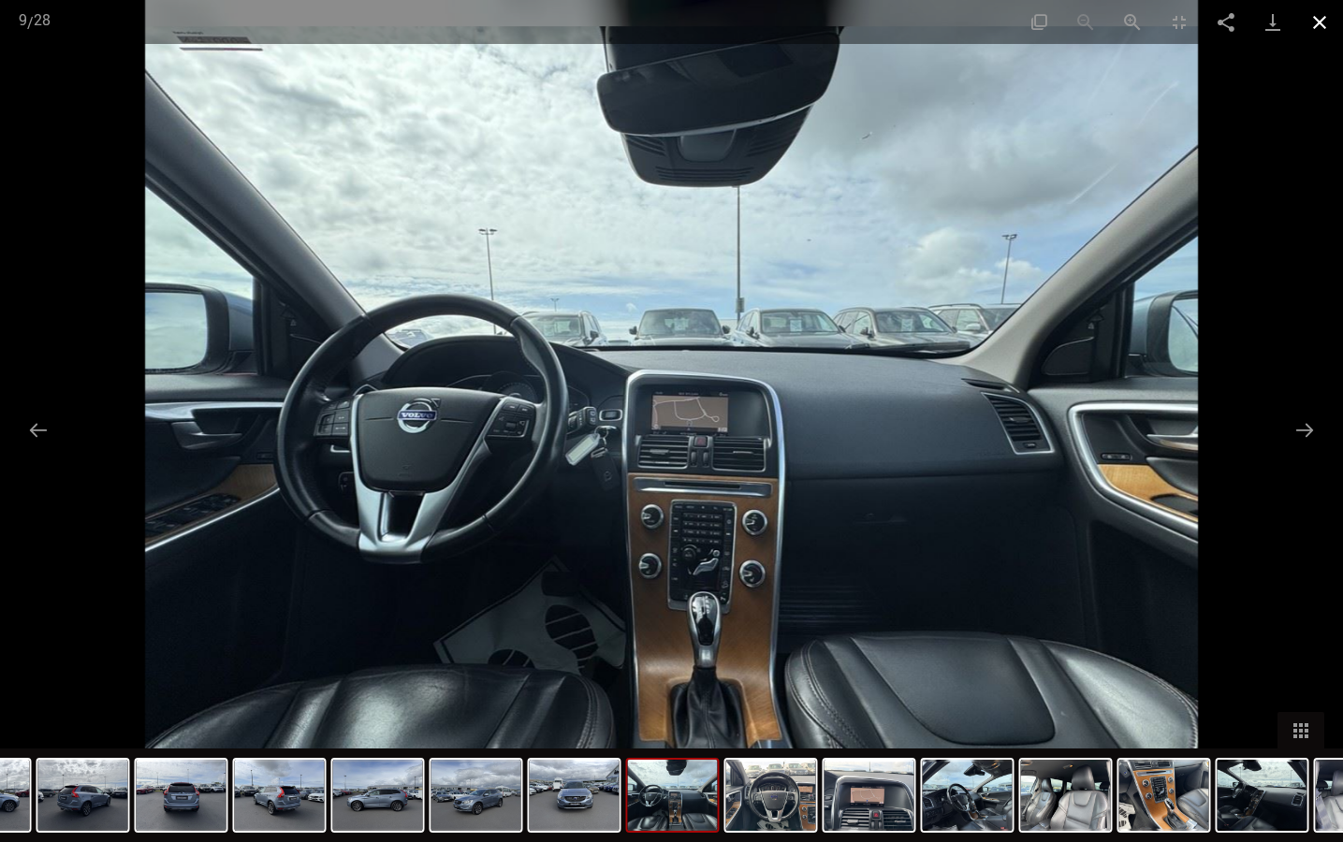
click at [1316, 24] on button "Zamknij galerię" at bounding box center [1319, 22] width 47 height 44
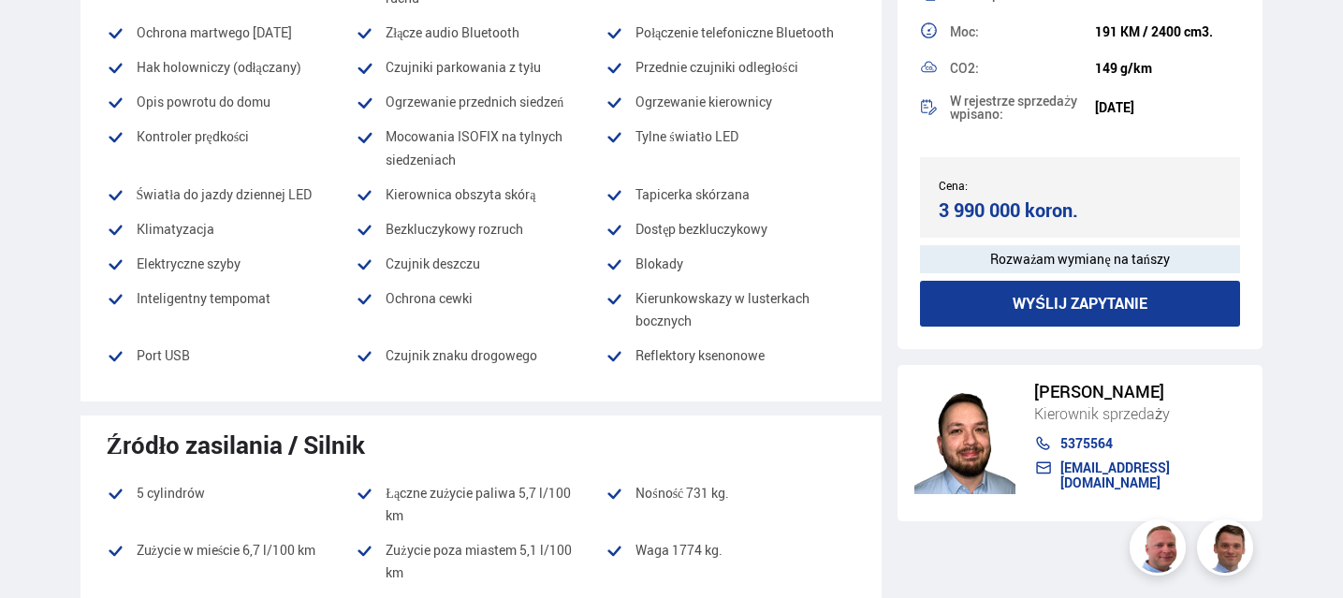
scroll to position [561, 0]
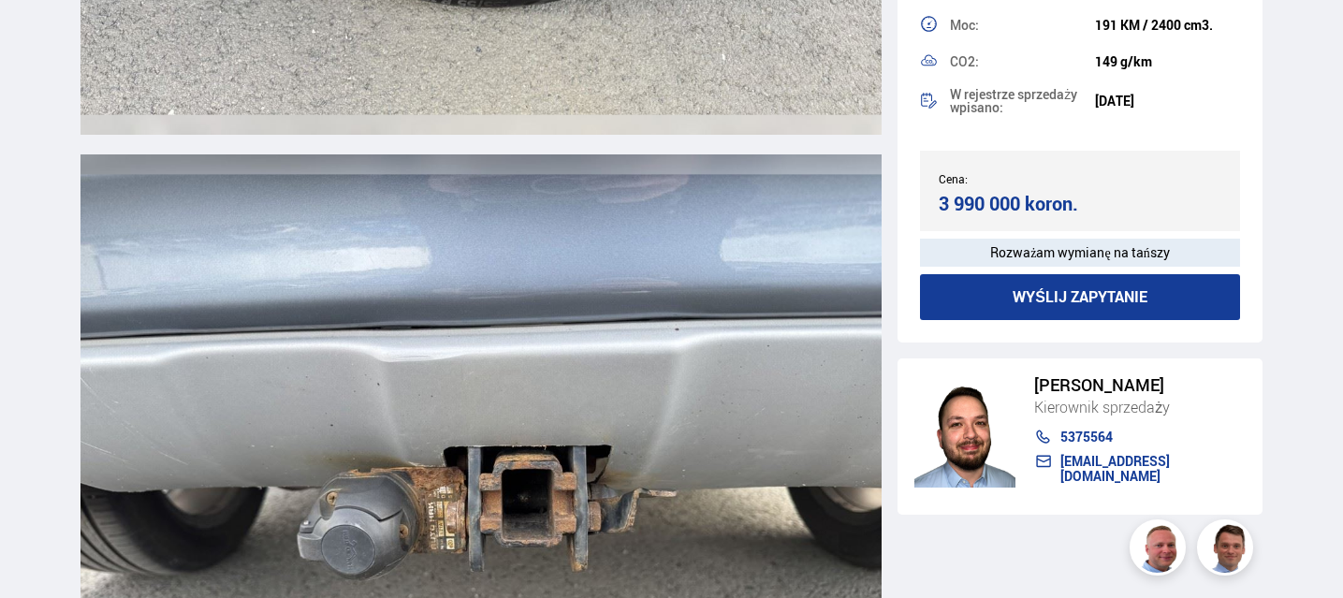
scroll to position [20391, 0]
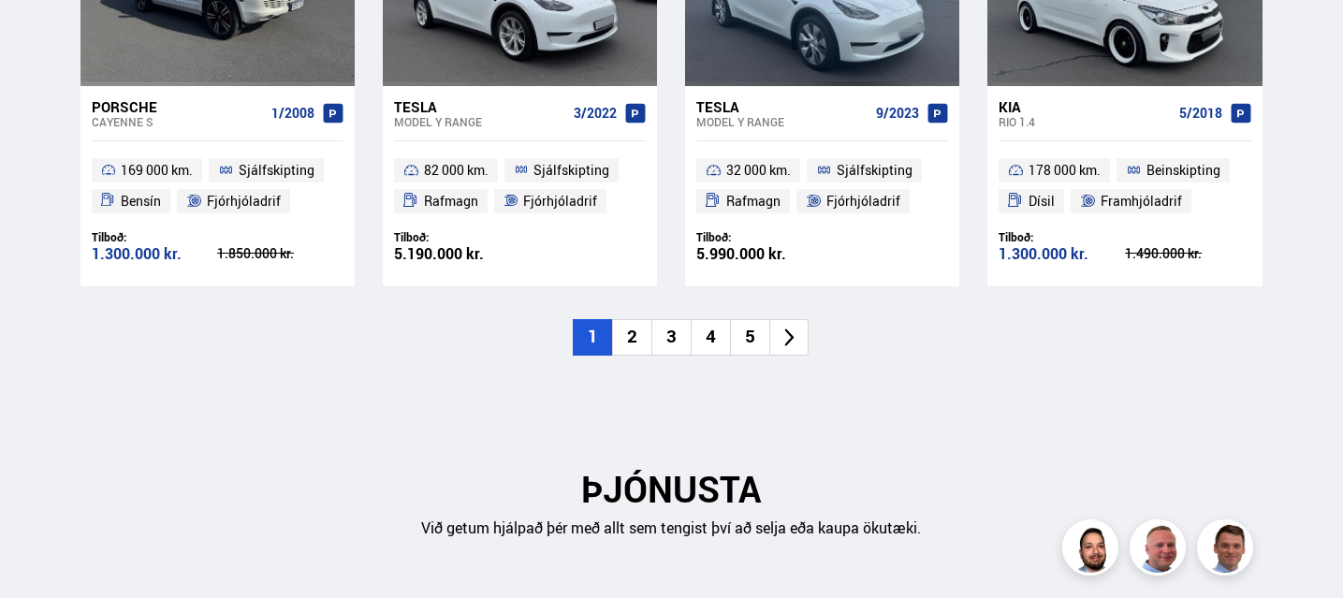
scroll to position [342, 0]
